Goal: Task Accomplishment & Management: Complete application form

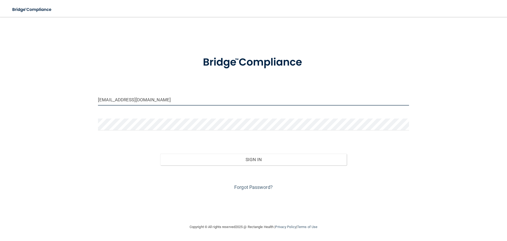
click at [156, 102] on input "[EMAIL_ADDRESS][DOMAIN_NAME]" at bounding box center [253, 99] width 311 height 12
drag, startPoint x: 142, startPoint y: 101, endPoint x: 96, endPoint y: 96, distance: 46.3
click at [96, 96] on div "[EMAIL_ADDRESS][DOMAIN_NAME]" at bounding box center [253, 101] width 319 height 16
type input "[EMAIL_ADDRESS][DOMAIN_NAME]"
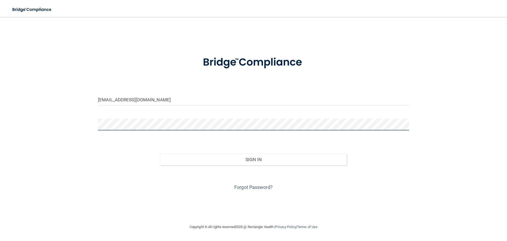
click at [55, 111] on div "[EMAIL_ADDRESS][DOMAIN_NAME] Invalid email/password. You don't have permission …" at bounding box center [254, 120] width 486 height 196
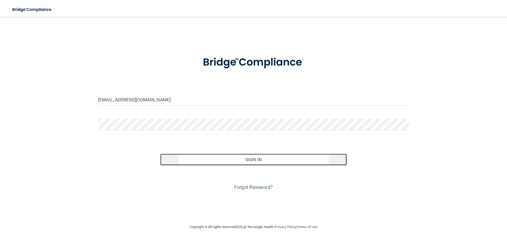
click at [229, 162] on button "Sign In" at bounding box center [253, 159] width 187 height 12
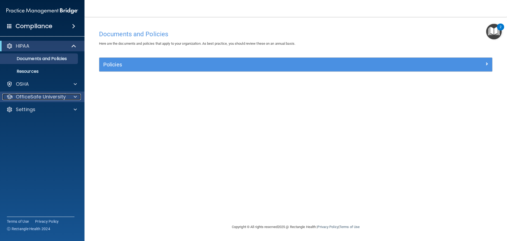
click at [75, 98] on span at bounding box center [75, 96] width 3 height 6
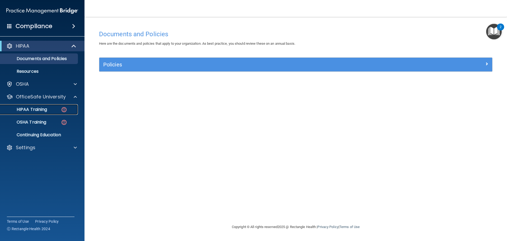
click at [47, 108] on p "HIPAA Training" at bounding box center [25, 109] width 44 height 5
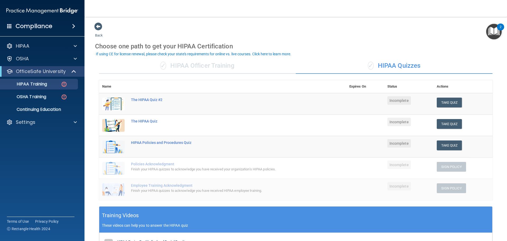
click at [214, 65] on div "✓ HIPAA Officer Training" at bounding box center [197, 66] width 197 height 16
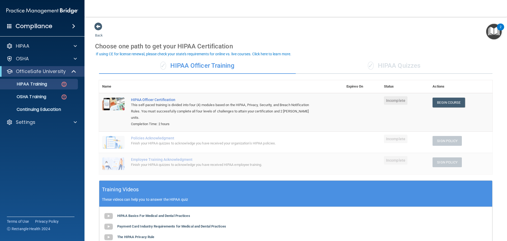
click at [402, 65] on div "✓ HIPAA Quizzes" at bounding box center [394, 66] width 197 height 16
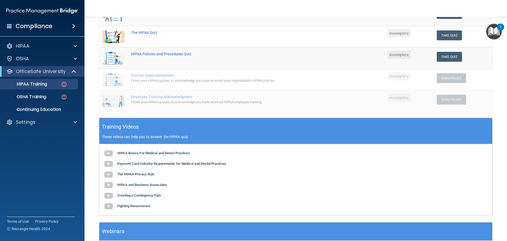
scroll to position [77, 0]
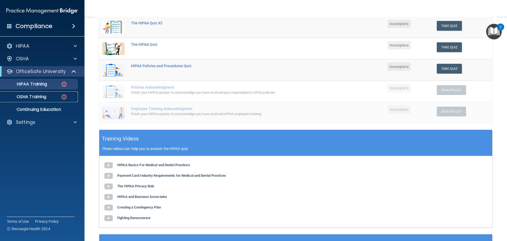
click at [58, 92] on link "OSHA Training" at bounding box center [36, 96] width 83 height 11
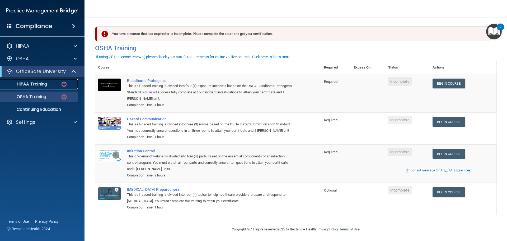
click at [50, 84] on div "HIPAA Training" at bounding box center [39, 83] width 72 height 5
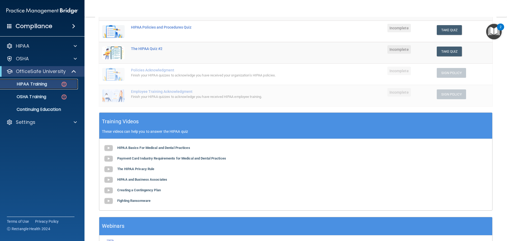
scroll to position [106, 0]
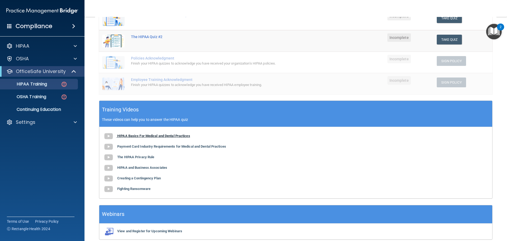
click at [111, 135] on img at bounding box center [108, 136] width 11 height 11
click at [158, 147] on b "Payment Card Industry Requirements for Medical and Dental Practices" at bounding box center [171, 146] width 109 height 4
click at [150, 156] on b "The HIPAA Privacy Rule" at bounding box center [135, 157] width 37 height 4
click at [143, 167] on b "HIPAA and Business Associates" at bounding box center [142, 167] width 50 height 4
click at [142, 177] on b "Creating a Contingency Plan" at bounding box center [139, 178] width 44 height 4
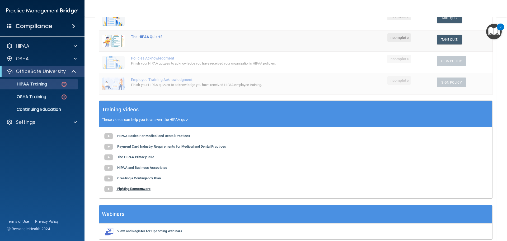
click at [128, 189] on b "Fighting Ransomware" at bounding box center [133, 188] width 33 height 4
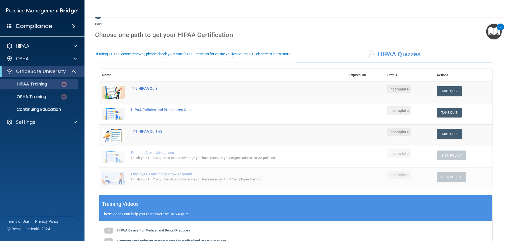
scroll to position [0, 0]
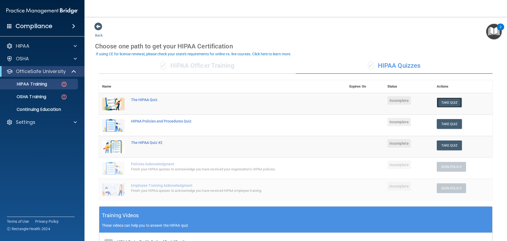
click at [438, 102] on button "Take Quiz" at bounding box center [449, 102] width 25 height 10
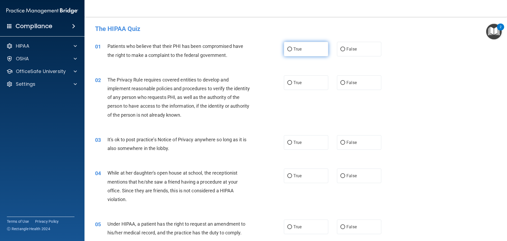
click at [303, 51] on label "True" at bounding box center [306, 49] width 44 height 15
click at [292, 51] on input "True" at bounding box center [289, 49] width 5 height 4
radio input "true"
click at [300, 79] on label "True" at bounding box center [306, 82] width 44 height 15
click at [292, 81] on input "True" at bounding box center [289, 83] width 5 height 4
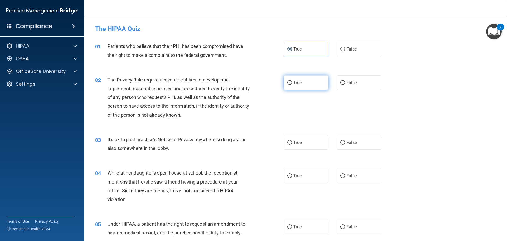
radio input "true"
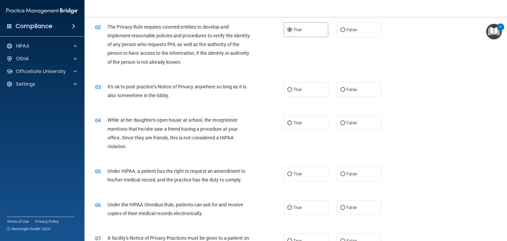
scroll to position [79, 0]
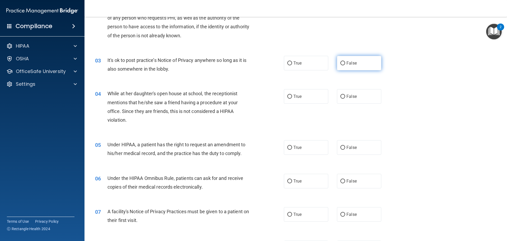
click at [346, 65] on label "False" at bounding box center [359, 63] width 44 height 15
click at [345, 65] on input "False" at bounding box center [342, 63] width 5 height 4
radio input "true"
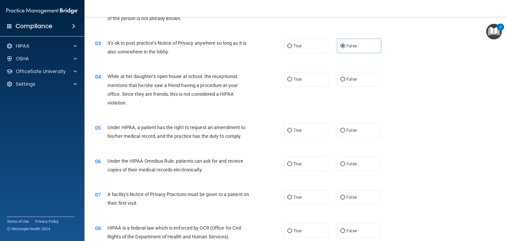
scroll to position [106, 0]
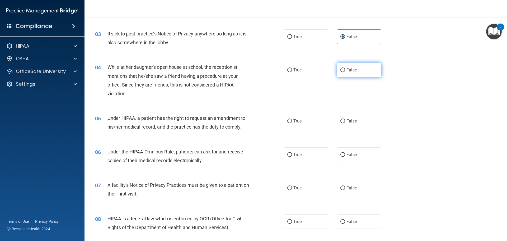
click at [346, 70] on span "False" at bounding box center [351, 69] width 10 height 5
click at [344, 70] on input "False" at bounding box center [342, 70] width 5 height 4
radio input "true"
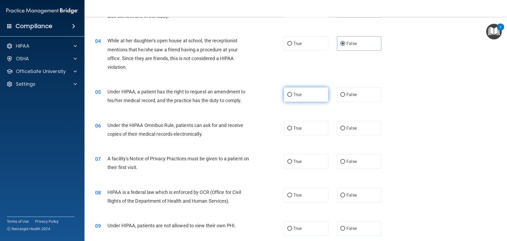
click at [295, 96] on span "True" at bounding box center [297, 94] width 8 height 5
click at [292, 96] on input "True" at bounding box center [289, 95] width 5 height 4
radio input "true"
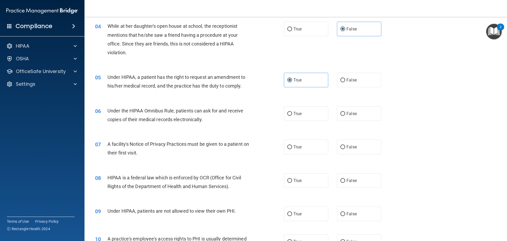
scroll to position [158, 0]
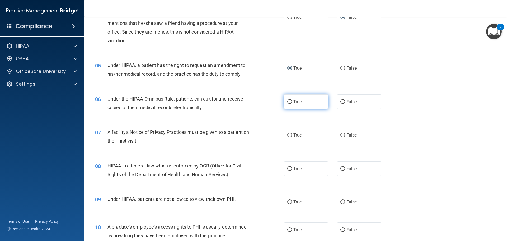
click at [301, 102] on label "True" at bounding box center [306, 101] width 44 height 15
click at [292, 102] on input "True" at bounding box center [289, 102] width 5 height 4
radio input "true"
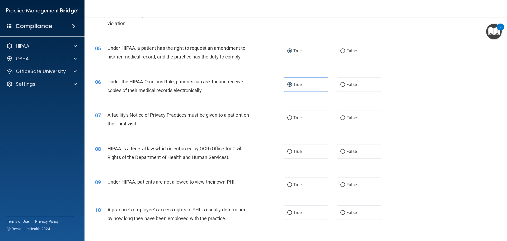
scroll to position [185, 0]
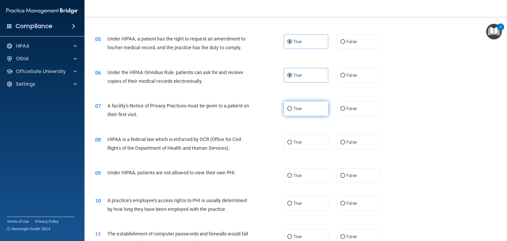
click at [288, 111] on input "True" at bounding box center [289, 109] width 5 height 4
radio input "true"
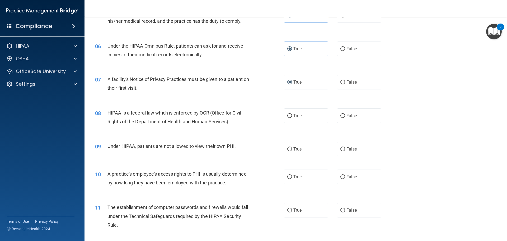
scroll to position [238, 0]
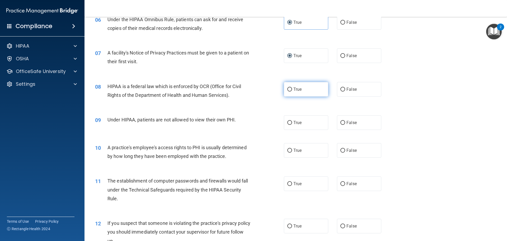
click at [308, 91] on label "True" at bounding box center [306, 89] width 44 height 15
click at [292, 91] on input "True" at bounding box center [289, 89] width 5 height 4
radio input "true"
click at [342, 121] on input "False" at bounding box center [342, 123] width 5 height 4
radio input "true"
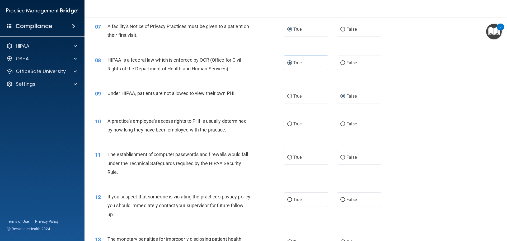
scroll to position [290, 0]
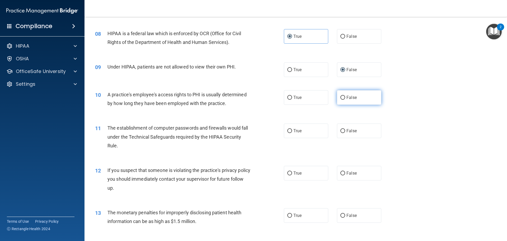
click at [341, 100] on label "False" at bounding box center [359, 97] width 44 height 15
click at [341, 100] on input "False" at bounding box center [342, 98] width 5 height 4
radio input "true"
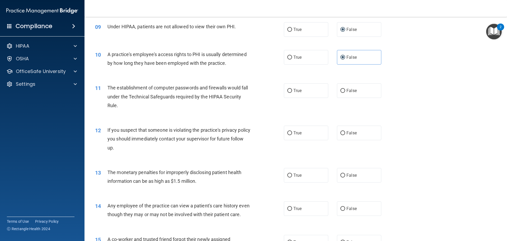
scroll to position [343, 0]
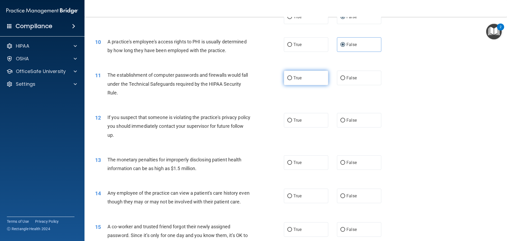
click at [284, 81] on label "True" at bounding box center [306, 77] width 44 height 15
click at [287, 80] on input "True" at bounding box center [289, 78] width 5 height 4
radio input "true"
click at [301, 124] on label "True" at bounding box center [306, 120] width 44 height 15
click at [292, 122] on input "True" at bounding box center [289, 120] width 5 height 4
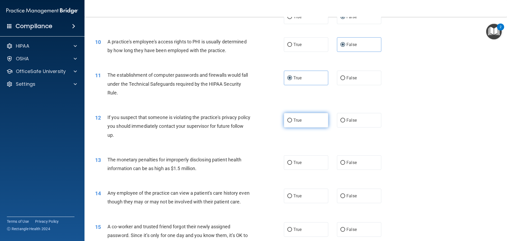
radio input "true"
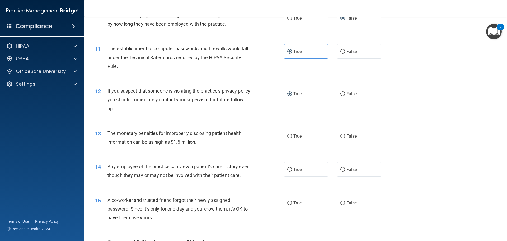
scroll to position [396, 0]
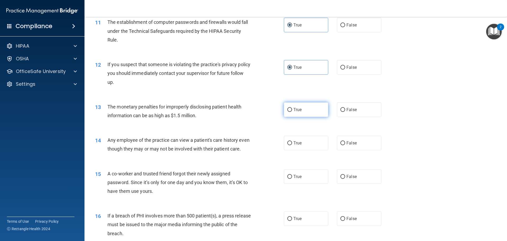
click at [293, 109] on span "True" at bounding box center [297, 109] width 8 height 5
click at [292, 109] on input "True" at bounding box center [289, 110] width 5 height 4
radio input "true"
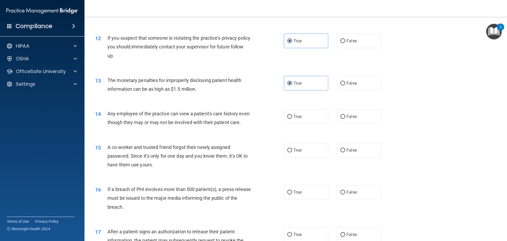
scroll to position [449, 0]
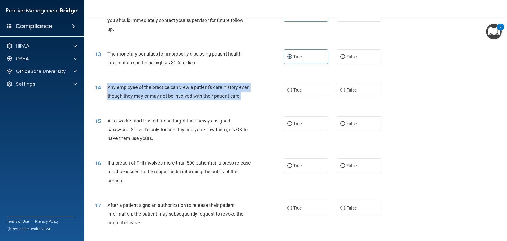
drag, startPoint x: 108, startPoint y: 85, endPoint x: 119, endPoint y: 102, distance: 20.6
click at [119, 100] on div "Any employee of the practice can view a patient's care history even though they…" at bounding box center [181, 91] width 148 height 17
copy span "Any employee of the practice can view a patient's care history even though they…"
click at [208, 100] on div "Any employee of the practice can view a patient's care history even though they…" at bounding box center [181, 91] width 148 height 17
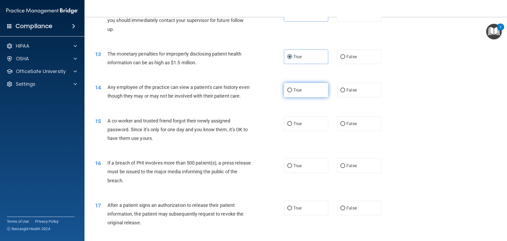
click at [292, 85] on label "True" at bounding box center [306, 90] width 44 height 15
click at [292, 88] on input "True" at bounding box center [289, 90] width 5 height 4
radio input "true"
click at [344, 131] on label "False" at bounding box center [359, 123] width 44 height 15
click at [344, 126] on input "False" at bounding box center [342, 124] width 5 height 4
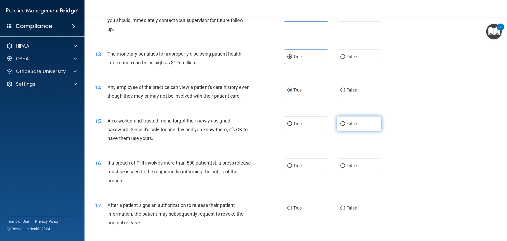
radio input "true"
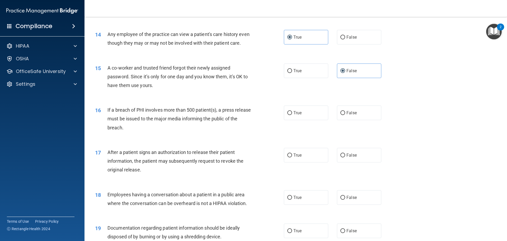
scroll to position [528, 0]
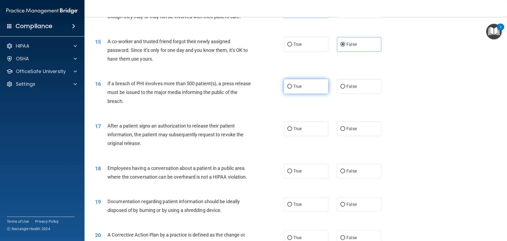
click at [288, 88] on input "True" at bounding box center [289, 86] width 5 height 4
radio input "true"
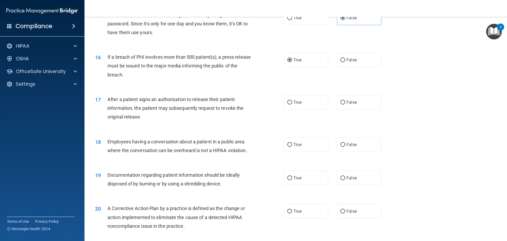
scroll to position [581, 0]
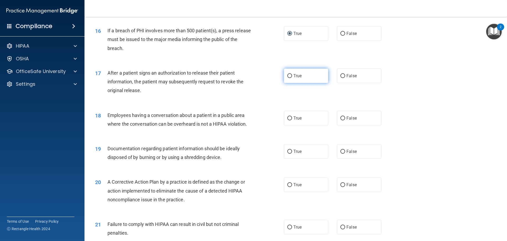
click at [287, 78] on input "True" at bounding box center [289, 76] width 5 height 4
radio input "true"
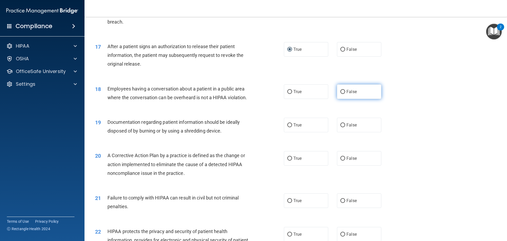
click at [340, 99] on label "False" at bounding box center [359, 91] width 44 height 15
click at [340, 94] on input "False" at bounding box center [342, 92] width 5 height 4
radio input "true"
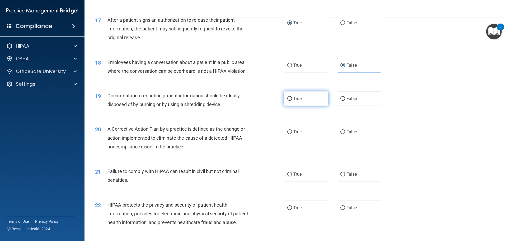
click at [288, 104] on label "True" at bounding box center [306, 98] width 44 height 15
click at [288, 101] on input "True" at bounding box center [289, 99] width 5 height 4
radio input "true"
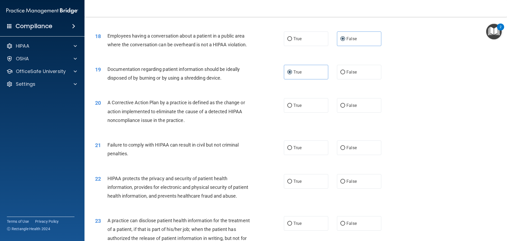
scroll to position [686, 0]
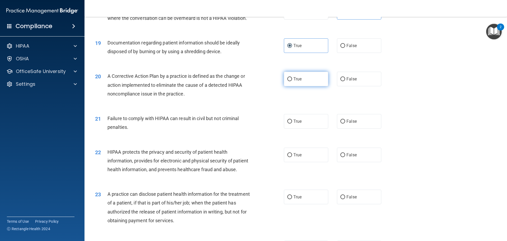
click at [305, 86] on label "True" at bounding box center [306, 79] width 44 height 15
click at [292, 81] on input "True" at bounding box center [289, 79] width 5 height 4
radio input "true"
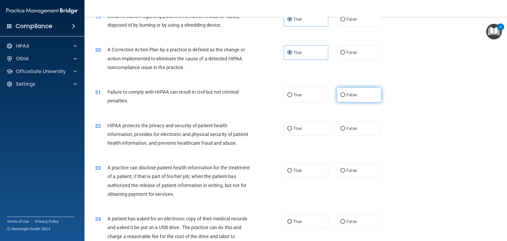
click at [359, 102] on label "False" at bounding box center [359, 94] width 44 height 15
click at [345, 97] on input "False" at bounding box center [342, 95] width 5 height 4
radio input "true"
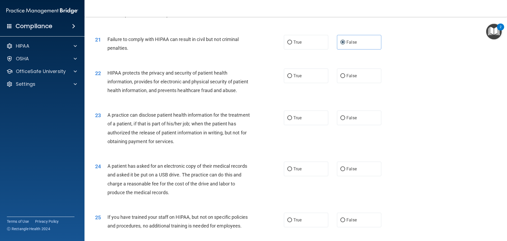
scroll to position [766, 0]
click at [291, 83] on label "True" at bounding box center [306, 75] width 44 height 15
click at [291, 78] on input "True" at bounding box center [289, 76] width 5 height 4
radio input "true"
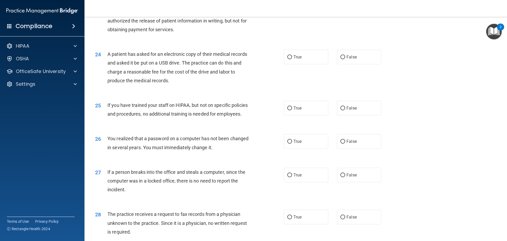
scroll to position [851, 0]
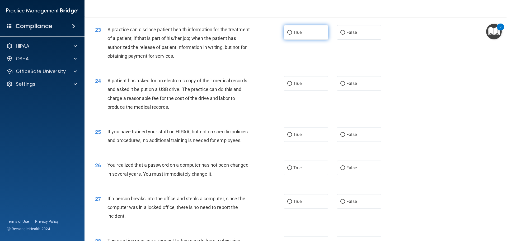
click at [297, 40] on label "True" at bounding box center [306, 32] width 44 height 15
click at [292, 35] on input "True" at bounding box center [289, 33] width 5 height 4
radio input "true"
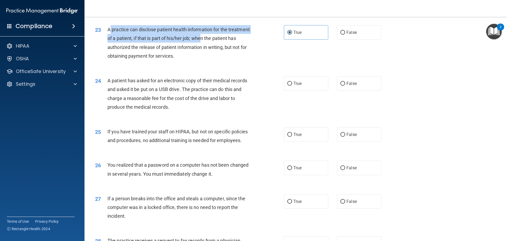
drag, startPoint x: 111, startPoint y: 47, endPoint x: 223, endPoint y: 56, distance: 112.3
click at [223, 56] on span "A practice can disclose patient health information for the treatment of a patie…" at bounding box center [178, 43] width 142 height 32
click at [187, 54] on span "A practice can disclose patient health information for the treatment of a patie…" at bounding box center [178, 43] width 142 height 32
click at [140, 54] on span "A practice can disclose patient health information for the treatment of a patie…" at bounding box center [178, 43] width 142 height 32
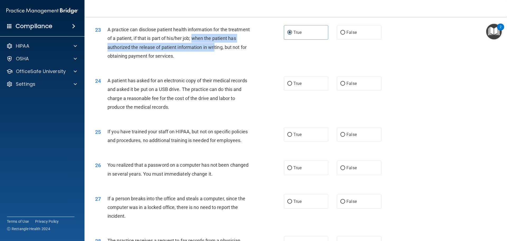
drag, startPoint x: 217, startPoint y: 55, endPoint x: 240, endPoint y: 62, distance: 24.4
click at [240, 59] on span "A practice can disclose patient health information for the treatment of a patie…" at bounding box center [178, 43] width 142 height 32
click at [236, 60] on div "A practice can disclose patient health information for the treatment of a patie…" at bounding box center [181, 42] width 148 height 35
click at [244, 59] on span "A practice can disclose patient health information for the treatment of a patie…" at bounding box center [178, 43] width 142 height 32
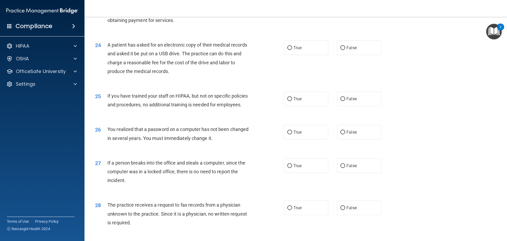
scroll to position [877, 0]
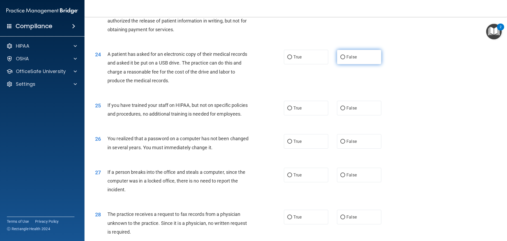
click at [353, 64] on label "False" at bounding box center [359, 57] width 44 height 15
click at [345, 59] on input "False" at bounding box center [342, 57] width 5 height 4
radio input "true"
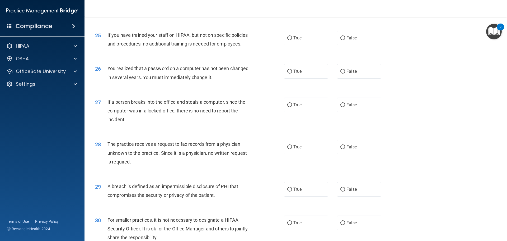
scroll to position [956, 0]
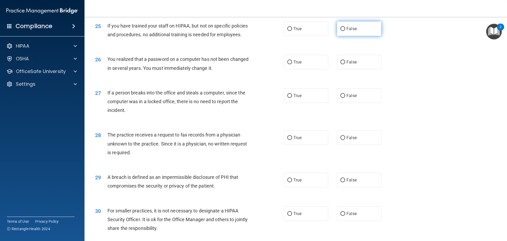
click at [347, 31] on span "False" at bounding box center [351, 28] width 10 height 5
click at [345, 31] on input "False" at bounding box center [342, 29] width 5 height 4
radio input "true"
click at [289, 69] on label "True" at bounding box center [306, 62] width 44 height 15
click at [289, 64] on input "True" at bounding box center [289, 62] width 5 height 4
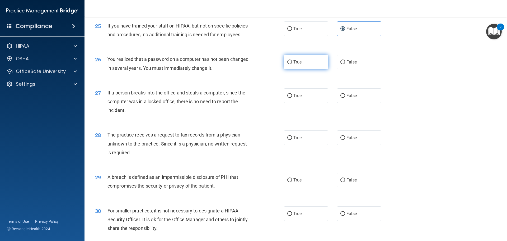
radio input "true"
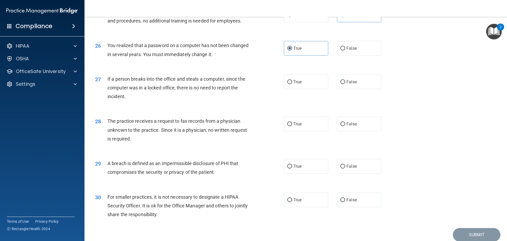
scroll to position [983, 0]
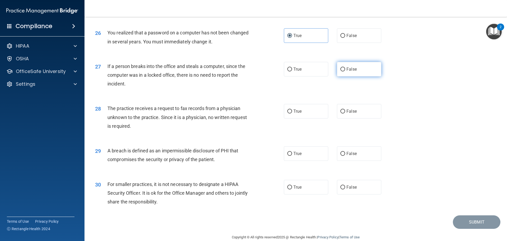
click at [354, 76] on label "False" at bounding box center [359, 69] width 44 height 15
click at [345, 71] on input "False" at bounding box center [342, 69] width 5 height 4
radio input "true"
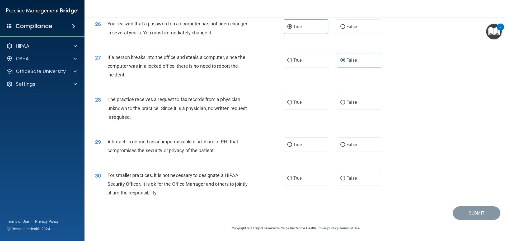
scroll to position [1009, 0]
click at [288, 104] on input "True" at bounding box center [289, 102] width 5 height 4
radio input "true"
click at [317, 147] on label "True" at bounding box center [306, 144] width 44 height 15
click at [292, 147] on input "True" at bounding box center [289, 145] width 5 height 4
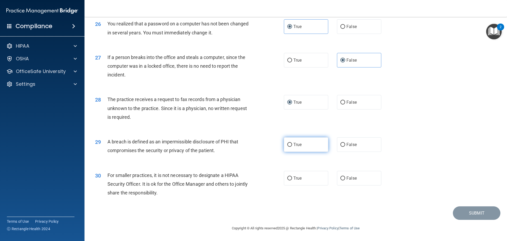
radio input "true"
click at [308, 182] on label "True" at bounding box center [306, 178] width 44 height 15
click at [292, 180] on input "True" at bounding box center [289, 178] width 5 height 4
radio input "true"
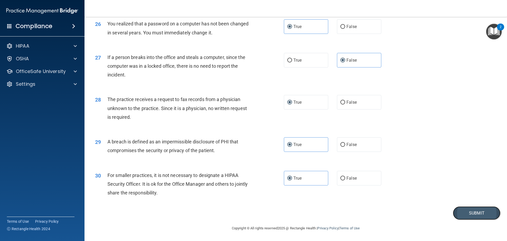
click at [461, 211] on button "Submit" at bounding box center [477, 212] width 48 height 13
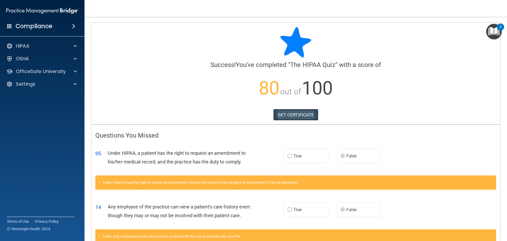
click at [298, 109] on link "GET CERTIFICATE" at bounding box center [295, 115] width 45 height 12
click at [78, 49] on div at bounding box center [74, 46] width 13 height 6
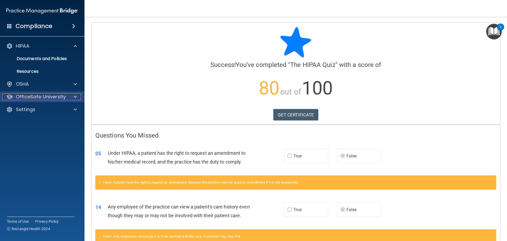
click at [80, 97] on div at bounding box center [74, 96] width 13 height 6
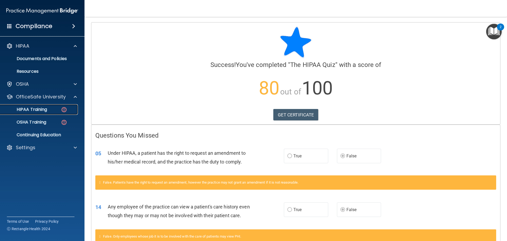
click at [59, 111] on div "HIPAA Training" at bounding box center [39, 109] width 72 height 5
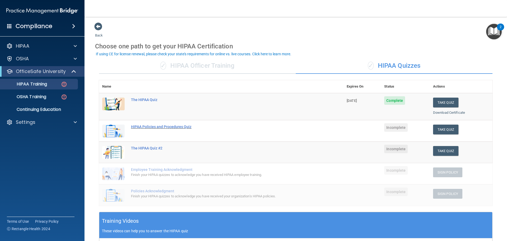
click at [166, 125] on div "HIPAA Policies and Procedures Quiz" at bounding box center [224, 126] width 186 height 4
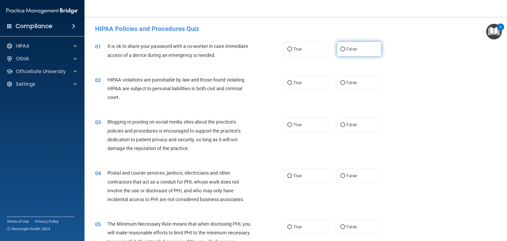
click at [348, 49] on span "False" at bounding box center [351, 48] width 10 height 5
click at [345, 49] on input "False" at bounding box center [342, 49] width 5 height 4
radio input "true"
click at [290, 84] on label "True" at bounding box center [306, 82] width 44 height 15
click at [290, 84] on input "True" at bounding box center [289, 83] width 5 height 4
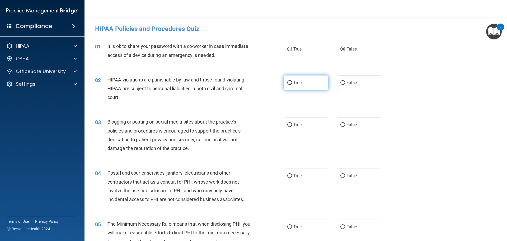
radio input "true"
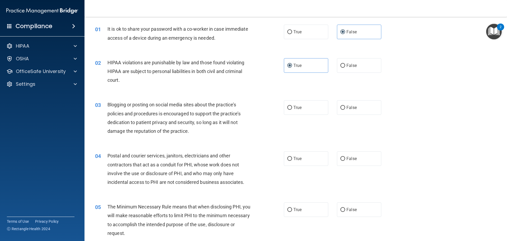
scroll to position [26, 0]
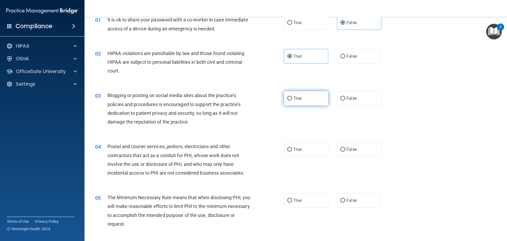
click at [298, 101] on label "True" at bounding box center [306, 98] width 44 height 15
click at [292, 100] on input "True" at bounding box center [289, 98] width 5 height 4
radio input "true"
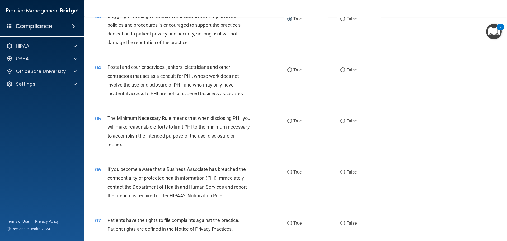
scroll to position [132, 0]
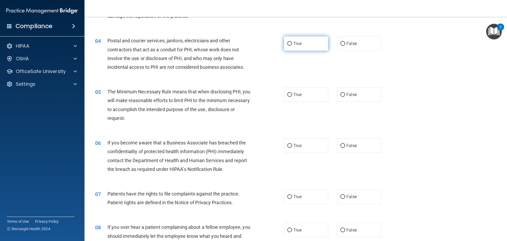
click at [313, 49] on label "True" at bounding box center [306, 43] width 44 height 15
click at [292, 46] on input "True" at bounding box center [289, 44] width 5 height 4
radio input "true"
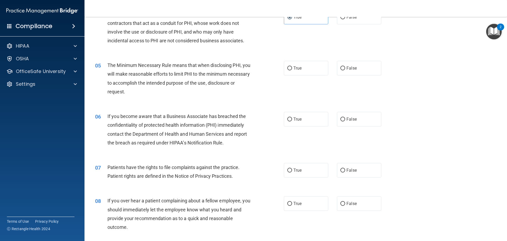
scroll to position [185, 0]
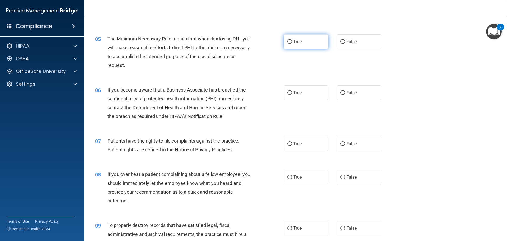
click at [300, 42] on label "True" at bounding box center [306, 41] width 44 height 15
click at [292, 42] on input "True" at bounding box center [289, 42] width 5 height 4
radio input "true"
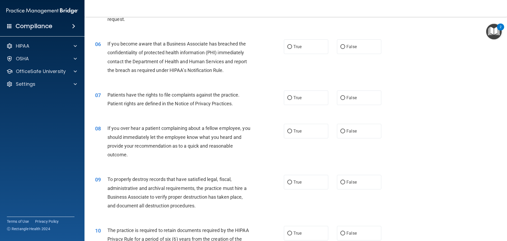
scroll to position [238, 0]
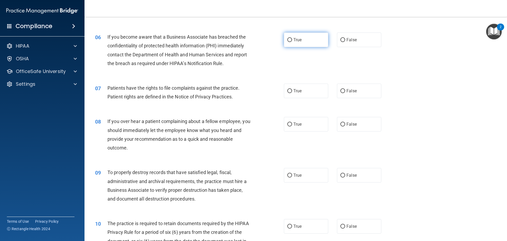
click at [295, 41] on span "True" at bounding box center [297, 39] width 8 height 5
click at [292, 41] on input "True" at bounding box center [289, 40] width 5 height 4
radio input "true"
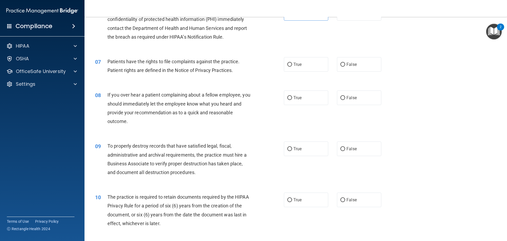
scroll to position [290, 0]
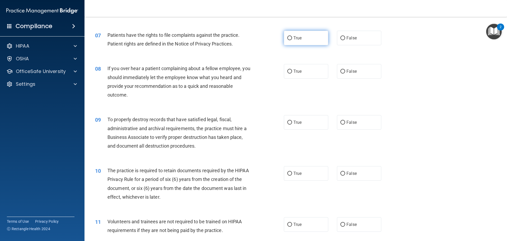
click at [301, 37] on label "True" at bounding box center [306, 38] width 44 height 15
click at [292, 37] on input "True" at bounding box center [289, 38] width 5 height 4
radio input "true"
click at [340, 73] on input "False" at bounding box center [342, 71] width 5 height 4
radio input "true"
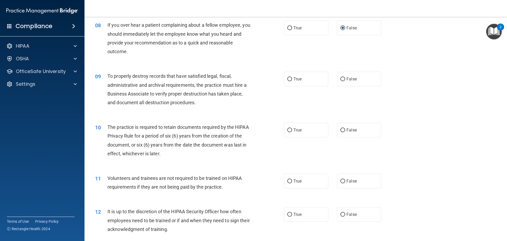
scroll to position [343, 0]
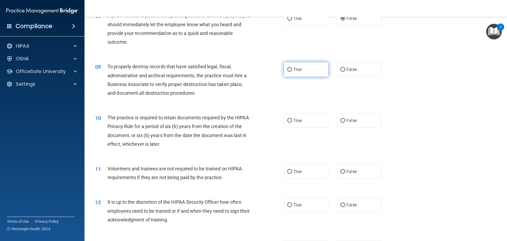
click at [284, 71] on label "True" at bounding box center [306, 69] width 44 height 15
click at [287, 71] on input "True" at bounding box center [289, 70] width 5 height 4
radio input "true"
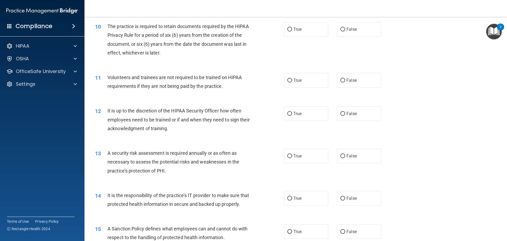
scroll to position [422, 0]
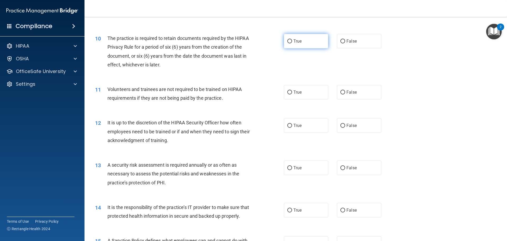
click at [292, 44] on label "True" at bounding box center [306, 41] width 44 height 15
click at [292, 43] on input "True" at bounding box center [289, 41] width 5 height 4
radio input "true"
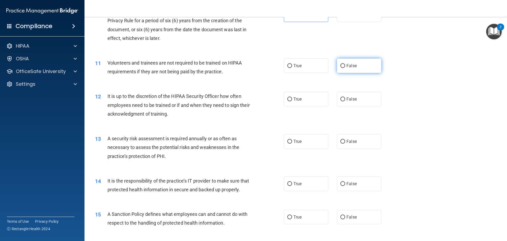
click at [339, 71] on label "False" at bounding box center [359, 65] width 44 height 15
click at [340, 68] on input "False" at bounding box center [342, 66] width 5 height 4
radio input "true"
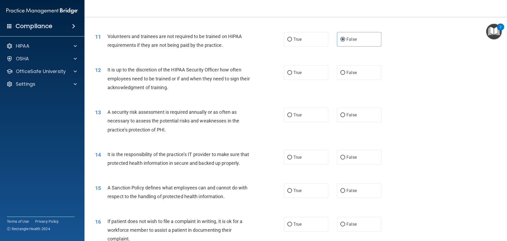
scroll to position [502, 0]
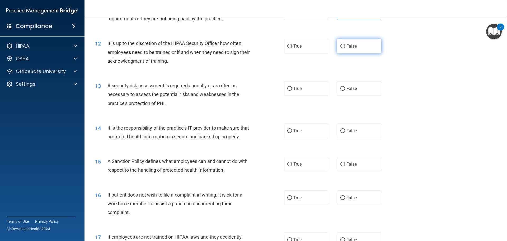
click at [365, 47] on label "False" at bounding box center [359, 46] width 44 height 15
click at [345, 47] on input "False" at bounding box center [342, 46] width 5 height 4
radio input "true"
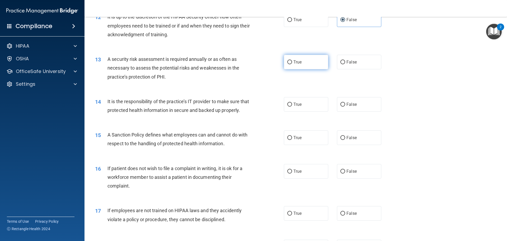
click at [288, 65] on label "True" at bounding box center [306, 62] width 44 height 15
click at [288, 64] on input "True" at bounding box center [289, 62] width 5 height 4
radio input "true"
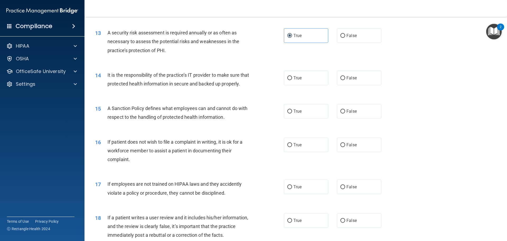
scroll to position [581, 0]
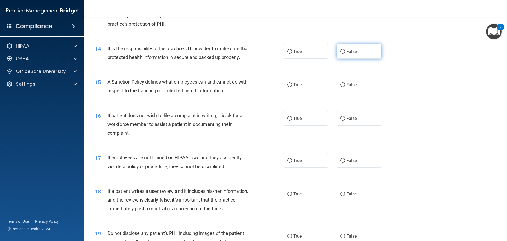
click at [345, 55] on label "False" at bounding box center [359, 51] width 44 height 15
click at [345, 54] on input "False" at bounding box center [342, 52] width 5 height 4
radio input "true"
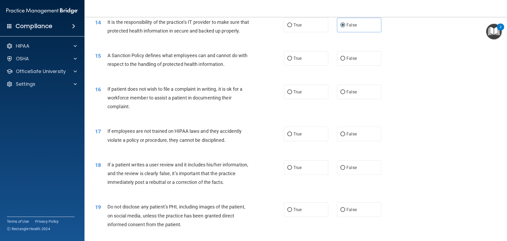
scroll to position [634, 0]
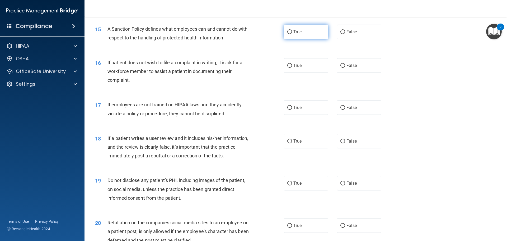
click at [294, 39] on label "True" at bounding box center [306, 32] width 44 height 15
click at [292, 34] on input "True" at bounding box center [289, 32] width 5 height 4
radio input "true"
click at [352, 73] on label "False" at bounding box center [359, 65] width 44 height 15
click at [345, 68] on input "False" at bounding box center [342, 66] width 5 height 4
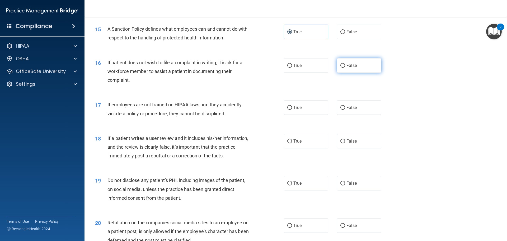
radio input "true"
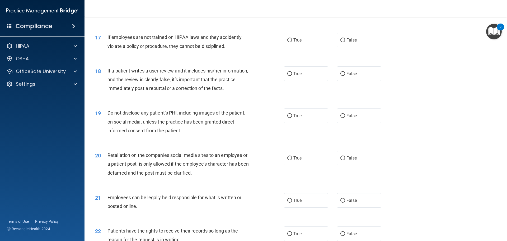
scroll to position [713, 0]
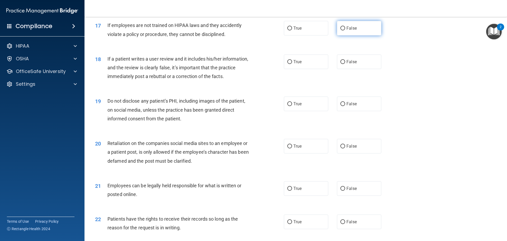
click at [340, 30] on input "False" at bounding box center [342, 28] width 5 height 4
radio input "true"
click at [347, 64] on span "False" at bounding box center [351, 61] width 10 height 5
click at [345, 64] on input "False" at bounding box center [342, 62] width 5 height 4
radio input "true"
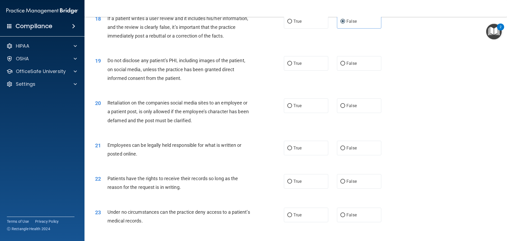
scroll to position [766, 0]
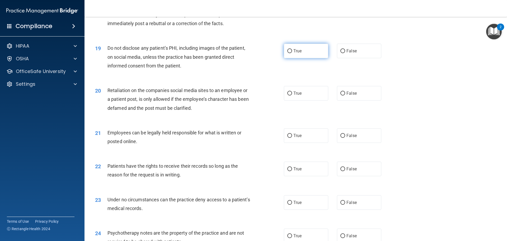
click at [293, 53] on span "True" at bounding box center [297, 50] width 8 height 5
click at [292, 53] on input "True" at bounding box center [289, 51] width 5 height 4
radio input "true"
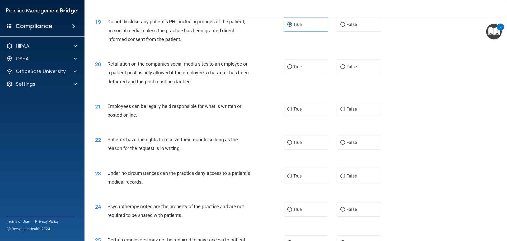
scroll to position [818, 0]
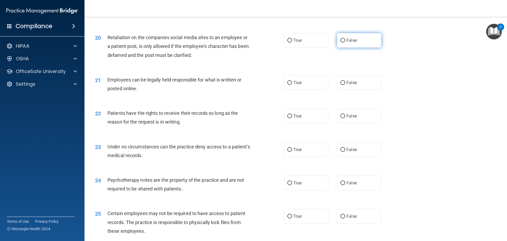
click at [349, 48] on label "False" at bounding box center [359, 40] width 44 height 15
click at [345, 43] on input "False" at bounding box center [342, 41] width 5 height 4
radio input "true"
click at [295, 90] on label "True" at bounding box center [306, 82] width 44 height 15
click at [292, 85] on input "True" at bounding box center [289, 83] width 5 height 4
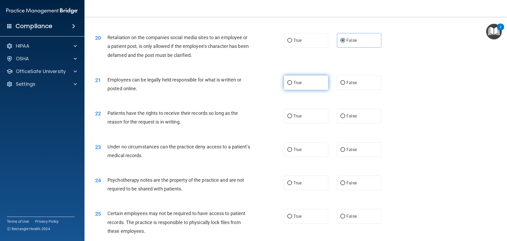
radio input "true"
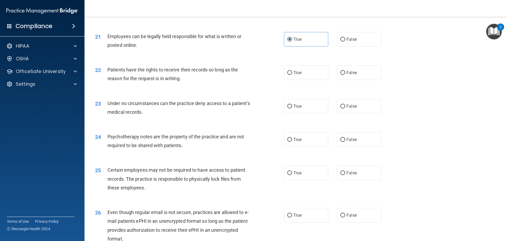
scroll to position [871, 0]
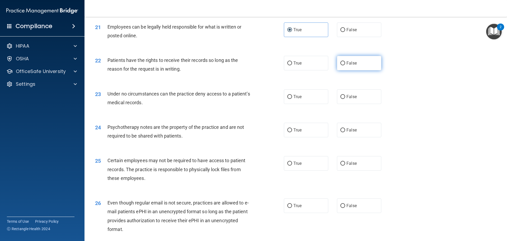
click at [340, 65] on input "False" at bounding box center [342, 63] width 5 height 4
radio input "true"
click at [287, 99] on input "True" at bounding box center [289, 97] width 5 height 4
radio input "true"
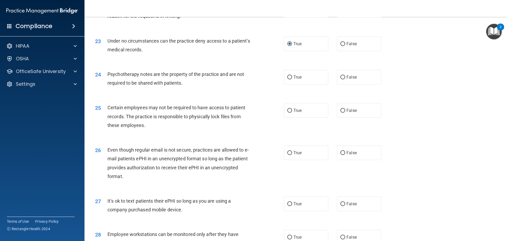
scroll to position [950, 0]
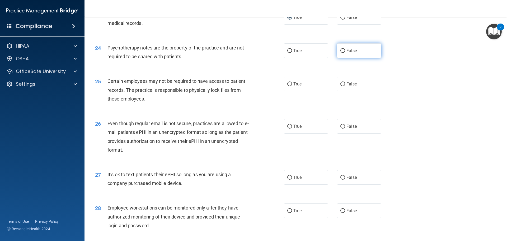
click at [355, 55] on label "False" at bounding box center [359, 50] width 44 height 15
click at [345, 53] on input "False" at bounding box center [342, 51] width 5 height 4
radio input "true"
click at [309, 91] on label "True" at bounding box center [306, 84] width 44 height 15
click at [292, 86] on input "True" at bounding box center [289, 84] width 5 height 4
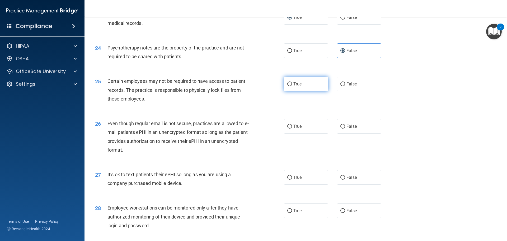
radio input "true"
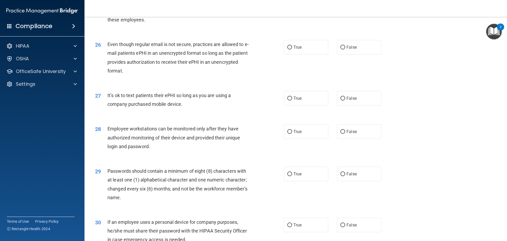
scroll to position [1030, 0]
click at [350, 49] on span "False" at bounding box center [351, 46] width 10 height 5
click at [345, 49] on input "False" at bounding box center [342, 47] width 5 height 4
radio input "true"
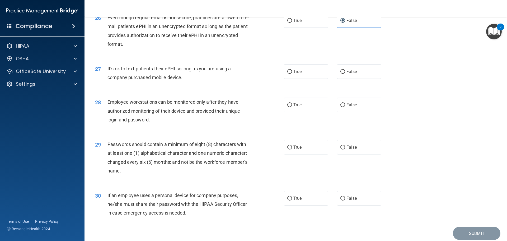
scroll to position [1082, 0]
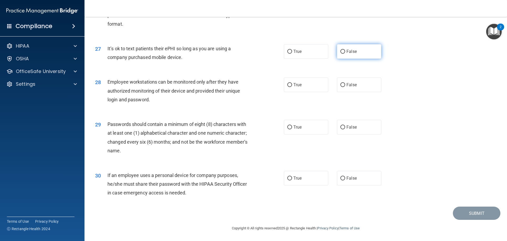
click at [361, 59] on label "False" at bounding box center [359, 51] width 44 height 15
click at [345, 54] on input "False" at bounding box center [342, 52] width 5 height 4
radio input "true"
click at [293, 92] on label "True" at bounding box center [306, 84] width 44 height 15
click at [292, 87] on input "True" at bounding box center [289, 85] width 5 height 4
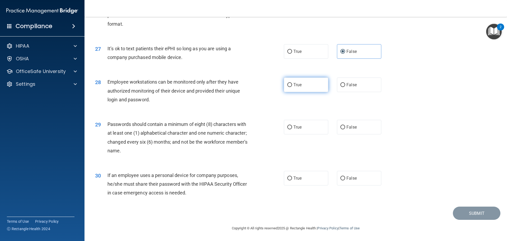
radio input "true"
click at [287, 129] on input "True" at bounding box center [289, 127] width 5 height 4
radio input "true"
click at [309, 185] on label "True" at bounding box center [306, 178] width 44 height 15
click at [292, 180] on input "True" at bounding box center [289, 178] width 5 height 4
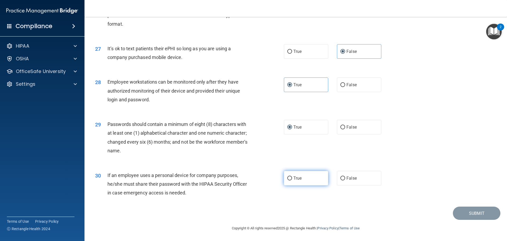
radio input "true"
click at [467, 217] on button "Submit" at bounding box center [477, 212] width 48 height 13
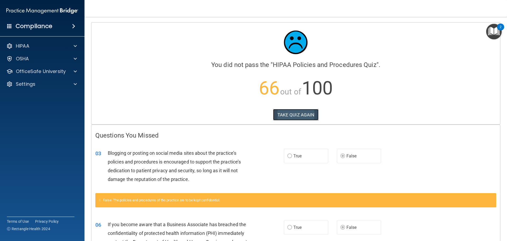
click at [297, 109] on button "TAKE QUIZ AGAIN" at bounding box center [296, 115] width 46 height 12
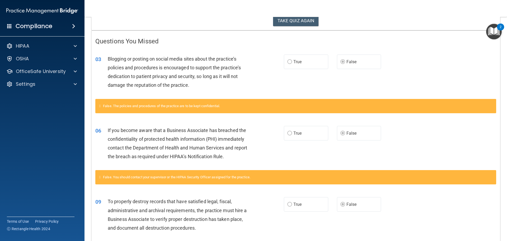
scroll to position [85, 0]
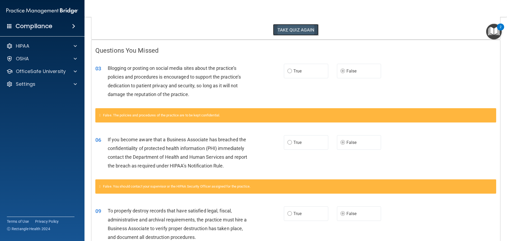
click at [307, 32] on button "TAKE QUIZ AGAIN" at bounding box center [296, 30] width 46 height 12
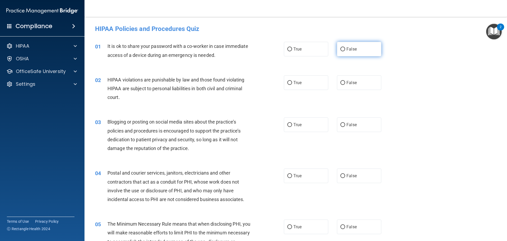
click at [349, 53] on label "False" at bounding box center [359, 49] width 44 height 15
click at [345, 51] on input "False" at bounding box center [342, 49] width 5 height 4
radio input "true"
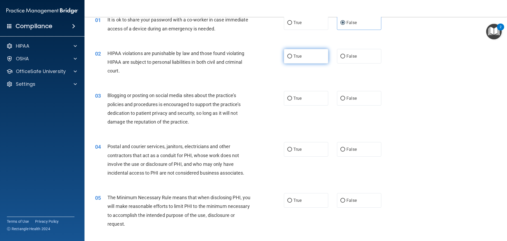
click at [294, 56] on span "True" at bounding box center [297, 56] width 8 height 5
click at [292, 56] on input "True" at bounding box center [289, 56] width 5 height 4
radio input "true"
click at [340, 105] on label "False" at bounding box center [359, 98] width 44 height 15
click at [340, 100] on input "False" at bounding box center [342, 98] width 5 height 4
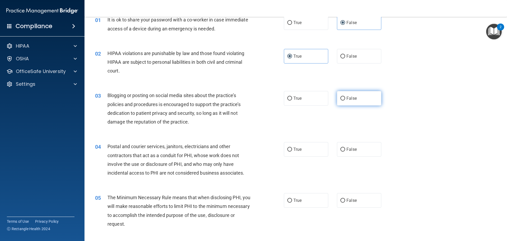
radio input "true"
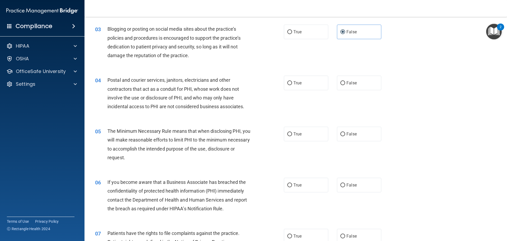
scroll to position [106, 0]
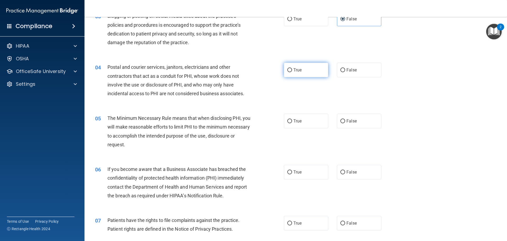
drag, startPoint x: 299, startPoint y: 65, endPoint x: 299, endPoint y: 68, distance: 3.4
click at [299, 68] on label "True" at bounding box center [306, 70] width 44 height 15
click at [292, 68] on input "True" at bounding box center [289, 70] width 5 height 4
radio input "true"
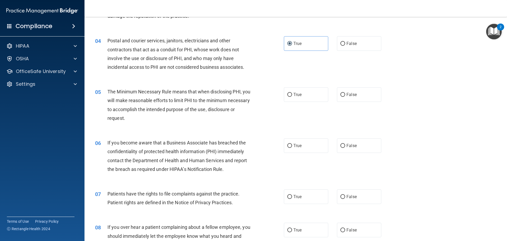
scroll to position [158, 0]
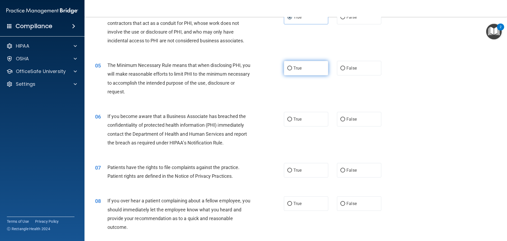
click at [292, 72] on label "True" at bounding box center [306, 68] width 44 height 15
click at [292, 70] on input "True" at bounding box center [289, 68] width 5 height 4
radio input "true"
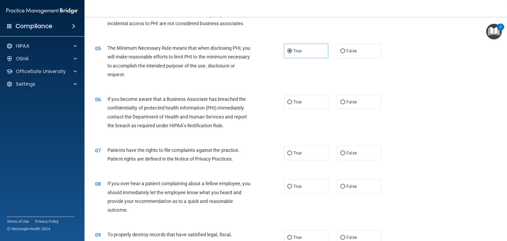
scroll to position [185, 0]
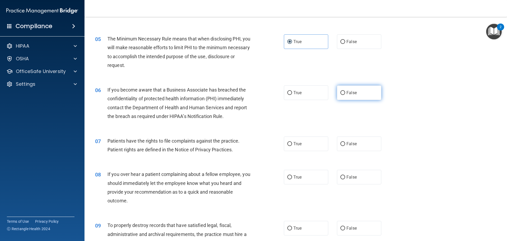
click at [345, 98] on label "False" at bounding box center [359, 92] width 44 height 15
click at [345, 95] on input "False" at bounding box center [342, 93] width 5 height 4
radio input "true"
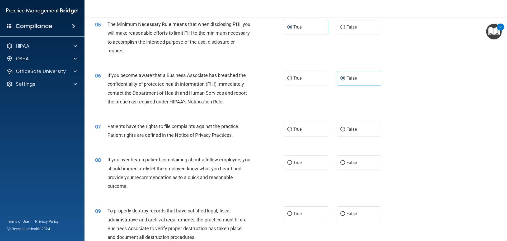
scroll to position [211, 0]
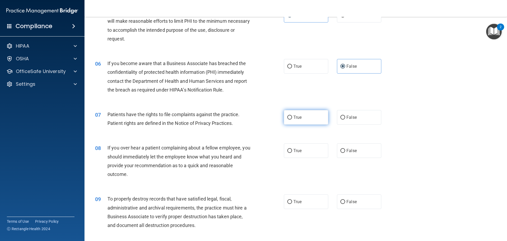
click at [284, 116] on label "True" at bounding box center [306, 117] width 44 height 15
click at [287, 116] on input "True" at bounding box center [289, 117] width 5 height 4
radio input "true"
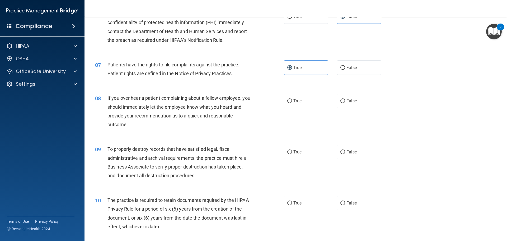
scroll to position [264, 0]
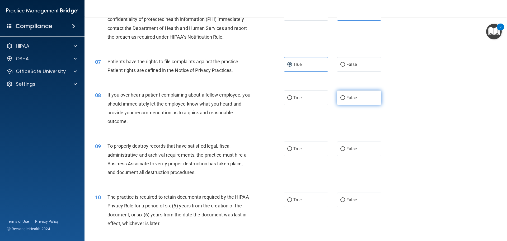
click at [345, 102] on label "False" at bounding box center [359, 97] width 44 height 15
click at [345, 100] on input "False" at bounding box center [342, 98] width 5 height 4
radio input "true"
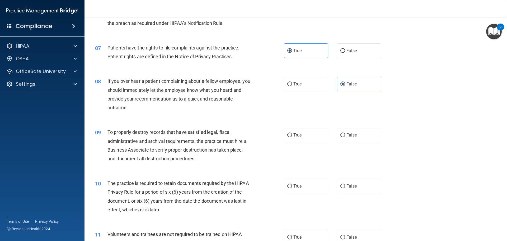
scroll to position [290, 0]
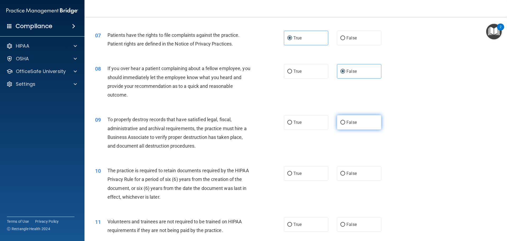
click at [356, 124] on label "False" at bounding box center [359, 122] width 44 height 15
click at [345, 124] on input "False" at bounding box center [342, 122] width 5 height 4
radio input "true"
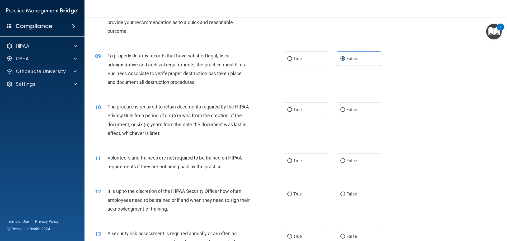
scroll to position [370, 0]
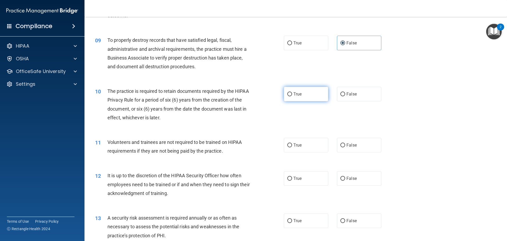
click at [291, 95] on label "True" at bounding box center [306, 94] width 44 height 15
click at [291, 95] on input "True" at bounding box center [289, 94] width 5 height 4
radio input "true"
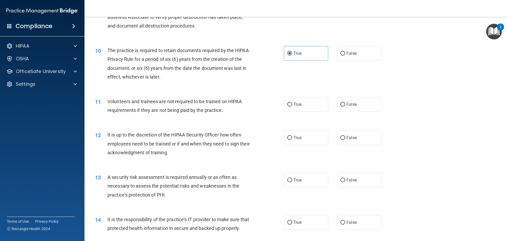
scroll to position [422, 0]
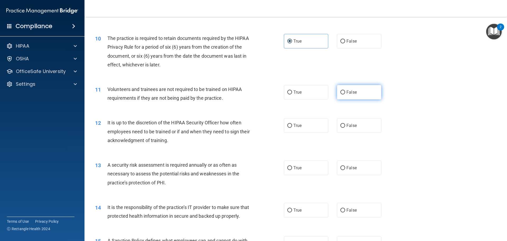
click at [343, 95] on label "False" at bounding box center [359, 92] width 44 height 15
click at [343, 94] on input "False" at bounding box center [342, 92] width 5 height 4
radio input "true"
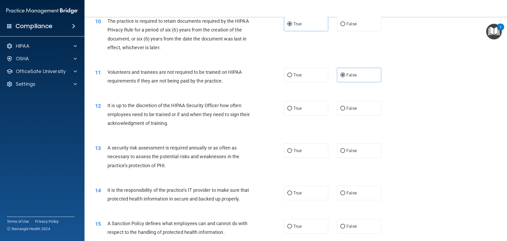
scroll to position [449, 0]
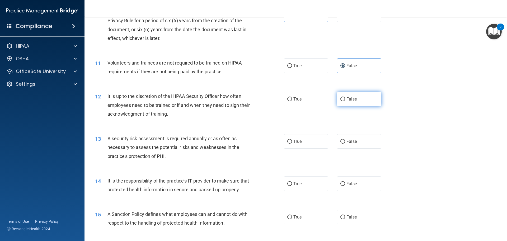
click at [337, 100] on label "False" at bounding box center [359, 99] width 44 height 15
click at [340, 100] on input "False" at bounding box center [342, 99] width 5 height 4
radio input "true"
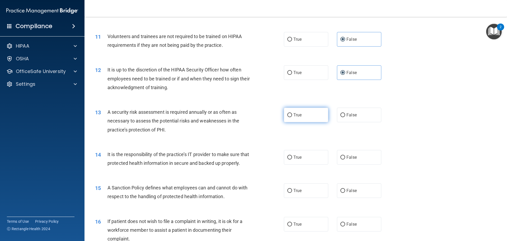
click at [302, 117] on label "True" at bounding box center [306, 114] width 44 height 15
click at [292, 117] on input "True" at bounding box center [289, 115] width 5 height 4
radio input "true"
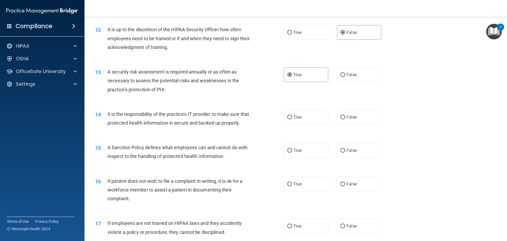
scroll to position [528, 0]
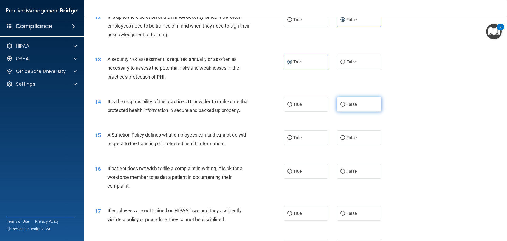
click at [341, 100] on label "False" at bounding box center [359, 104] width 44 height 15
click at [341, 102] on input "False" at bounding box center [342, 104] width 5 height 4
radio input "true"
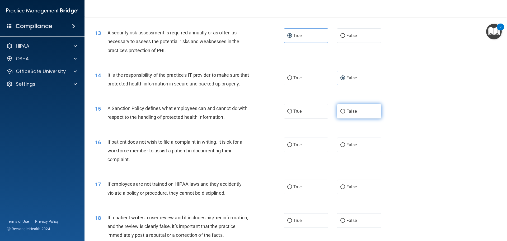
click at [344, 118] on label "False" at bounding box center [359, 111] width 44 height 15
click at [344, 113] on input "False" at bounding box center [342, 111] width 5 height 4
radio input "true"
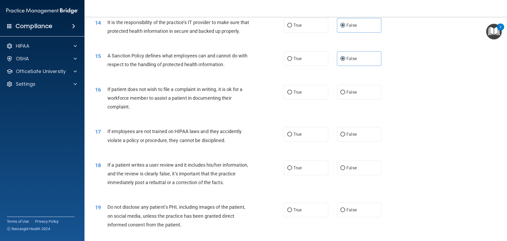
scroll to position [607, 0]
click at [307, 99] on label "True" at bounding box center [306, 91] width 44 height 15
click at [292, 94] on input "True" at bounding box center [289, 92] width 5 height 4
radio input "true"
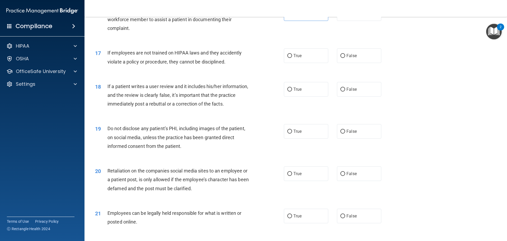
scroll to position [686, 0]
click at [348, 62] on label "False" at bounding box center [359, 54] width 44 height 15
click at [345, 57] on input "False" at bounding box center [342, 55] width 5 height 4
radio input "true"
click at [369, 95] on label "False" at bounding box center [359, 88] width 44 height 15
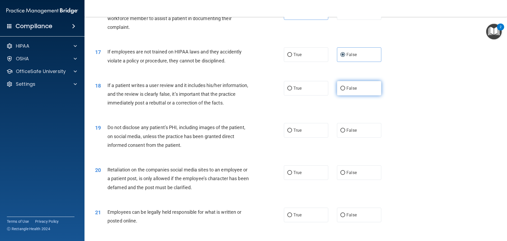
click at [345, 90] on input "False" at bounding box center [342, 88] width 5 height 4
radio input "true"
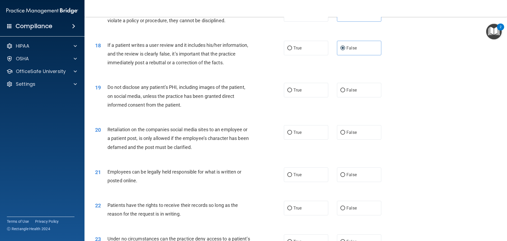
scroll to position [739, 0]
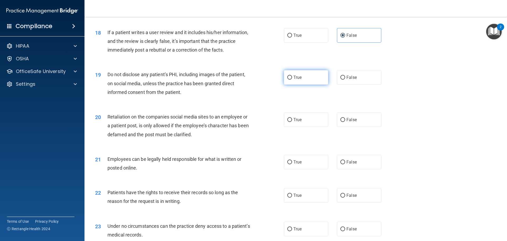
click at [296, 84] on label "True" at bounding box center [306, 77] width 44 height 15
click at [292, 79] on input "True" at bounding box center [289, 78] width 5 height 4
radio input "true"
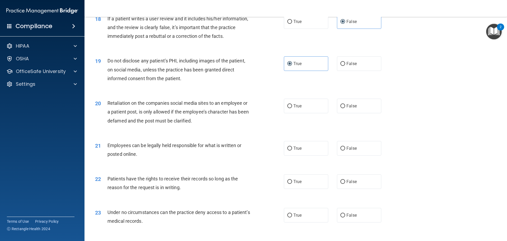
scroll to position [766, 0]
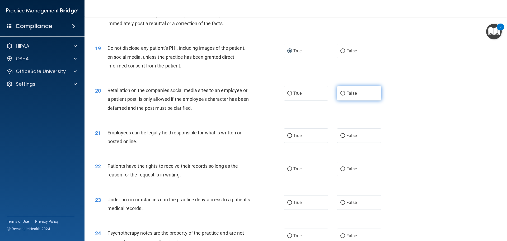
click at [356, 100] on label "False" at bounding box center [359, 93] width 44 height 15
click at [345, 95] on input "False" at bounding box center [342, 93] width 5 height 4
radio input "true"
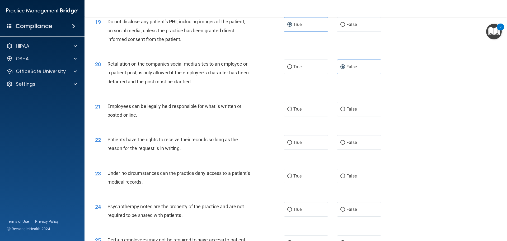
scroll to position [818, 0]
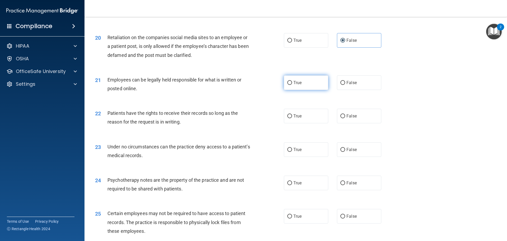
click at [298, 90] on label "True" at bounding box center [306, 82] width 44 height 15
click at [292, 85] on input "True" at bounding box center [289, 83] width 5 height 4
radio input "true"
click at [354, 120] on label "False" at bounding box center [359, 116] width 44 height 15
click at [345, 118] on input "False" at bounding box center [342, 116] width 5 height 4
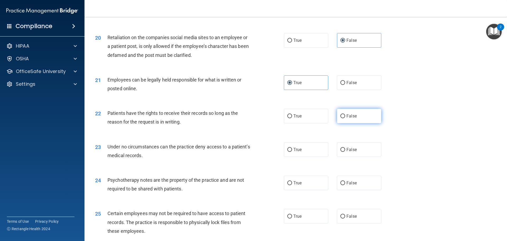
radio input "true"
click at [342, 152] on input "False" at bounding box center [342, 150] width 5 height 4
radio input "true"
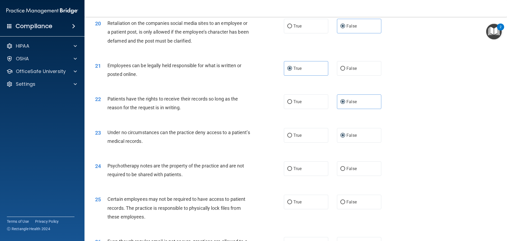
scroll to position [845, 0]
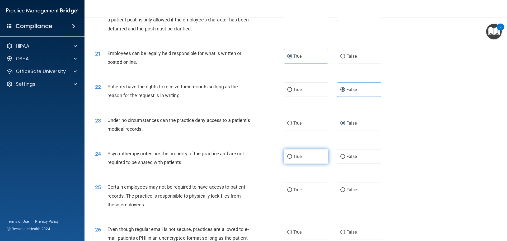
click at [299, 163] on label "True" at bounding box center [306, 156] width 44 height 15
click at [292, 158] on input "True" at bounding box center [289, 156] width 5 height 4
radio input "true"
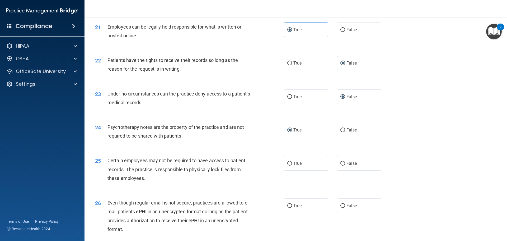
scroll to position [898, 0]
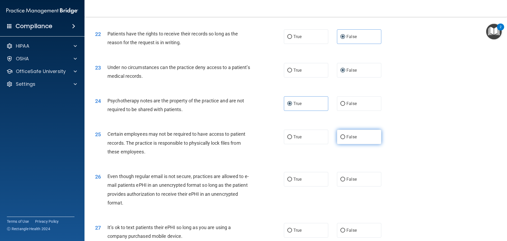
click at [347, 144] on label "False" at bounding box center [359, 136] width 44 height 15
click at [345, 139] on input "False" at bounding box center [342, 137] width 5 height 4
radio input "true"
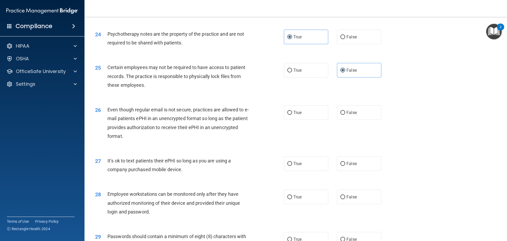
scroll to position [977, 0]
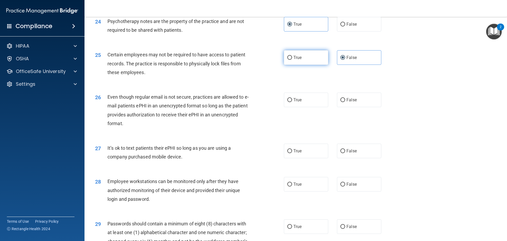
click at [316, 65] on label "True" at bounding box center [306, 57] width 44 height 15
click at [292, 60] on input "True" at bounding box center [289, 58] width 5 height 4
radio input "true"
radio input "false"
click at [289, 107] on label "True" at bounding box center [306, 99] width 44 height 15
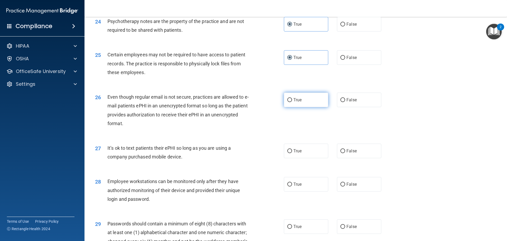
click at [289, 102] on input "True" at bounding box center [289, 100] width 5 height 4
radio input "true"
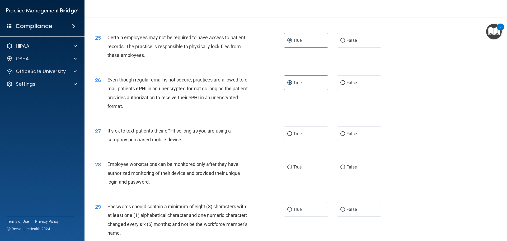
scroll to position [1003, 0]
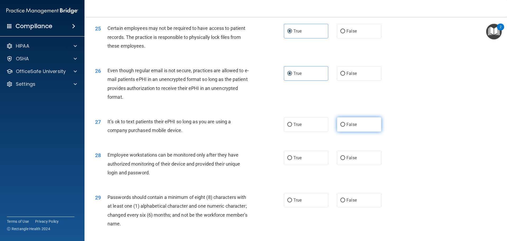
click at [343, 131] on label "False" at bounding box center [359, 124] width 44 height 15
click at [343, 126] on input "False" at bounding box center [342, 124] width 5 height 4
radio input "true"
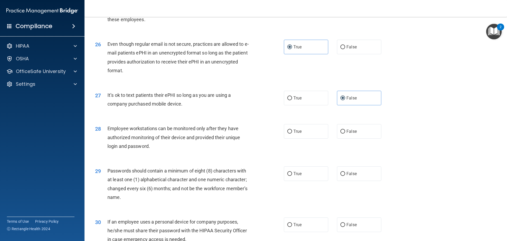
scroll to position [1056, 0]
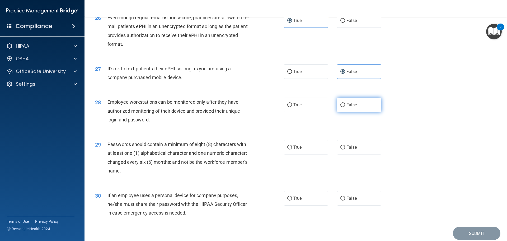
click at [340, 107] on input "False" at bounding box center [342, 105] width 5 height 4
radio input "true"
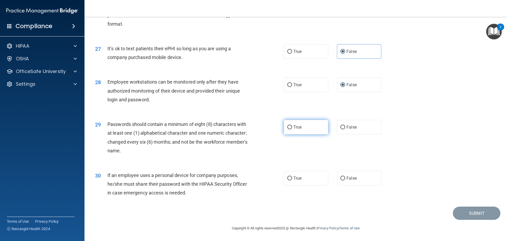
click at [309, 134] on label "True" at bounding box center [306, 127] width 44 height 15
click at [292, 129] on input "True" at bounding box center [289, 127] width 5 height 4
radio input "true"
click at [347, 180] on span "False" at bounding box center [351, 177] width 10 height 5
click at [345, 180] on input "False" at bounding box center [342, 178] width 5 height 4
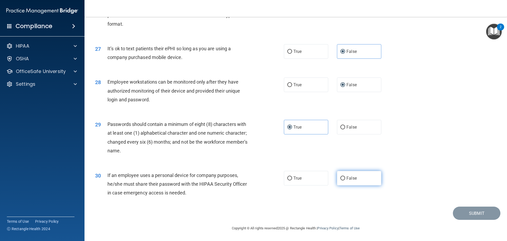
radio input "true"
click at [459, 220] on button "Submit" at bounding box center [477, 212] width 48 height 13
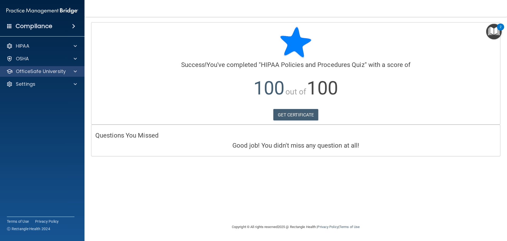
click at [77, 74] on div "OfficeSafe University" at bounding box center [42, 71] width 85 height 11
click at [77, 70] on div at bounding box center [74, 71] width 13 height 6
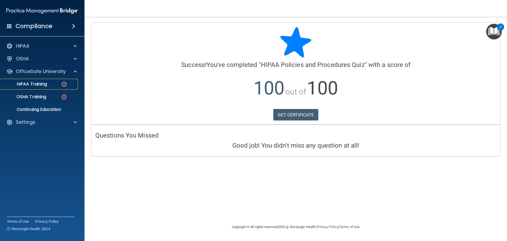
click at [45, 85] on p "HIPAA Training" at bounding box center [25, 83] width 44 height 5
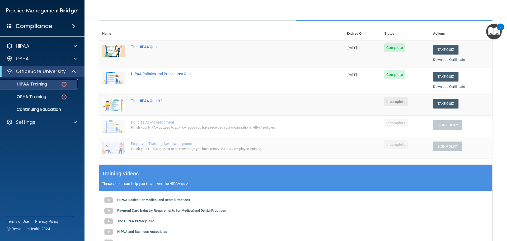
scroll to position [79, 0]
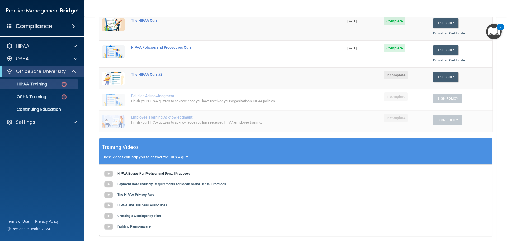
click at [181, 173] on b "HIPAA Basics For Medical and Dental Practices" at bounding box center [153, 173] width 73 height 4
click at [446, 78] on button "Take Quiz" at bounding box center [445, 77] width 25 height 10
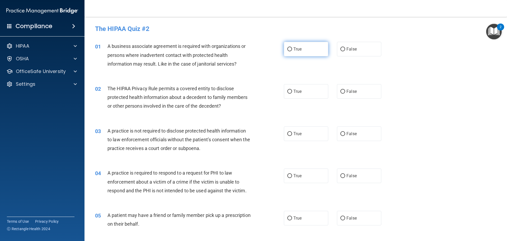
click at [296, 48] on span "True" at bounding box center [297, 48] width 8 height 5
click at [292, 48] on input "True" at bounding box center [289, 49] width 5 height 4
radio input "true"
click at [293, 88] on label "True" at bounding box center [306, 91] width 44 height 15
click at [292, 89] on input "True" at bounding box center [289, 91] width 5 height 4
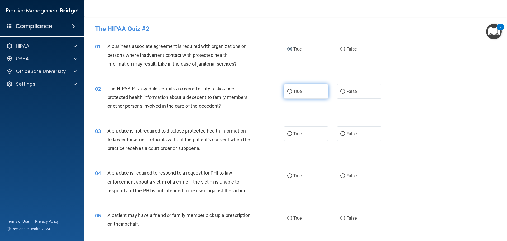
radio input "true"
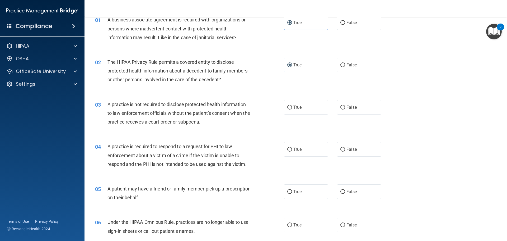
scroll to position [53, 0]
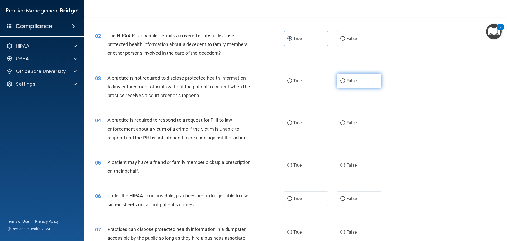
click at [364, 85] on label "False" at bounding box center [359, 80] width 44 height 15
click at [345, 83] on input "False" at bounding box center [342, 81] width 5 height 4
radio input "true"
click at [287, 124] on input "True" at bounding box center [289, 123] width 5 height 4
radio input "true"
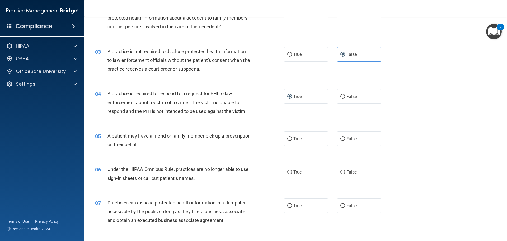
scroll to position [106, 0]
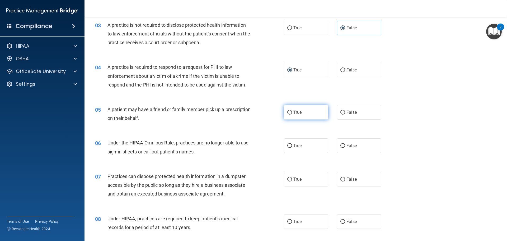
click at [314, 116] on label "True" at bounding box center [306, 112] width 44 height 15
click at [292, 114] on input "True" at bounding box center [289, 112] width 5 height 4
radio input "true"
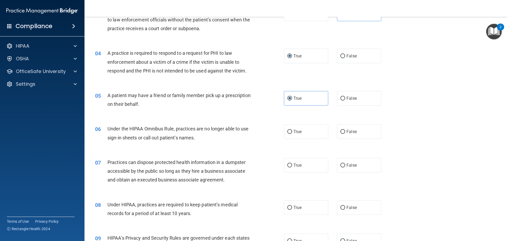
scroll to position [132, 0]
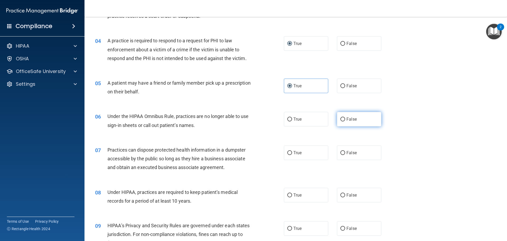
click at [344, 121] on label "False" at bounding box center [359, 119] width 44 height 15
click at [344, 121] on input "False" at bounding box center [342, 119] width 5 height 4
radio input "true"
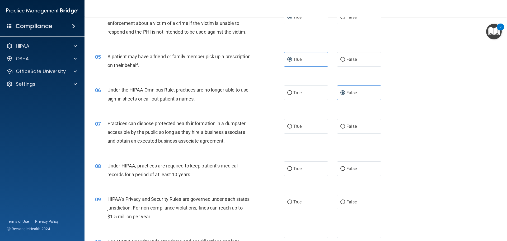
scroll to position [185, 0]
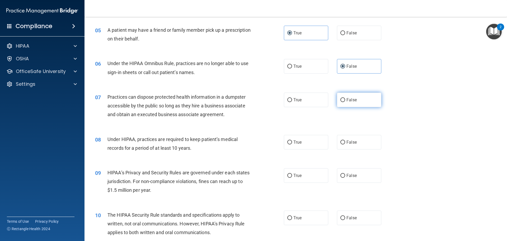
click at [353, 104] on label "False" at bounding box center [359, 99] width 44 height 15
click at [345, 102] on input "False" at bounding box center [342, 100] width 5 height 4
radio input "true"
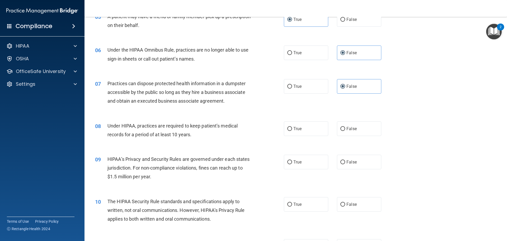
scroll to position [211, 0]
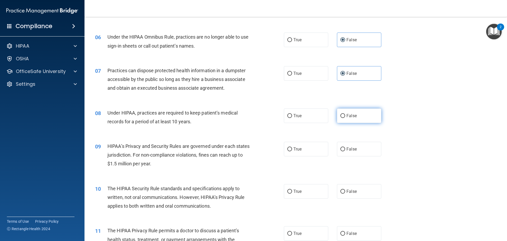
click at [348, 120] on label "False" at bounding box center [359, 115] width 44 height 15
click at [345, 118] on input "False" at bounding box center [342, 116] width 5 height 4
radio input "true"
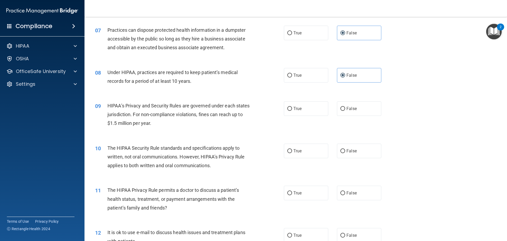
scroll to position [264, 0]
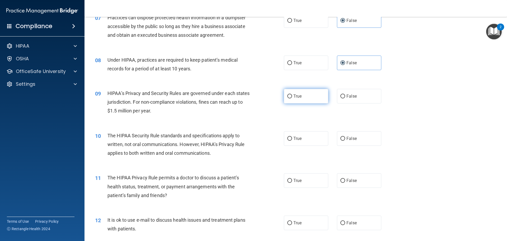
click at [290, 93] on label "True" at bounding box center [306, 96] width 44 height 15
click at [290, 94] on input "True" at bounding box center [289, 96] width 5 height 4
radio input "true"
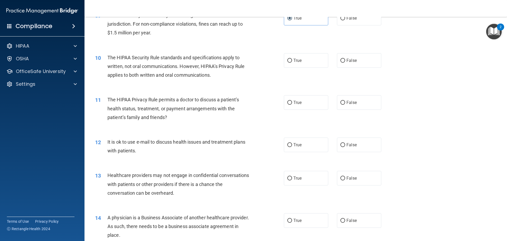
scroll to position [343, 0]
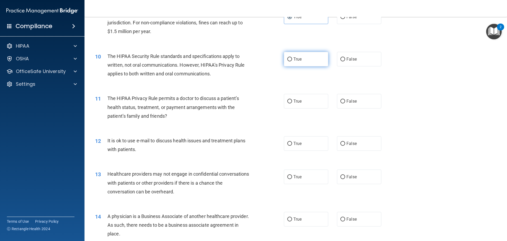
click at [297, 53] on label "True" at bounding box center [306, 59] width 44 height 15
click at [292, 57] on input "True" at bounding box center [289, 59] width 5 height 4
radio input "true"
click at [366, 104] on label "False" at bounding box center [359, 101] width 44 height 15
click at [345, 103] on input "False" at bounding box center [342, 101] width 5 height 4
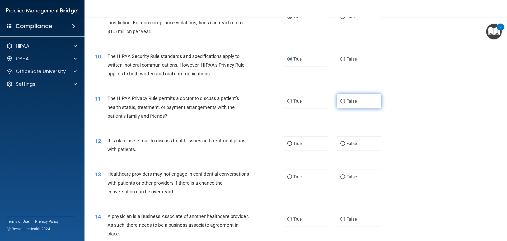
radio input "true"
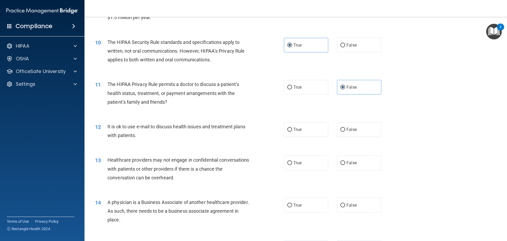
scroll to position [396, 0]
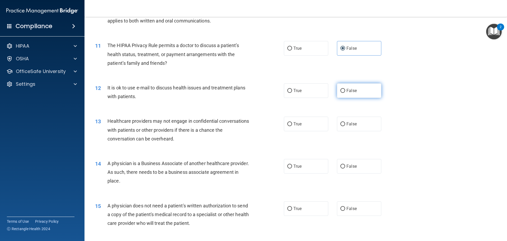
click at [340, 92] on input "False" at bounding box center [342, 91] width 5 height 4
radio input "true"
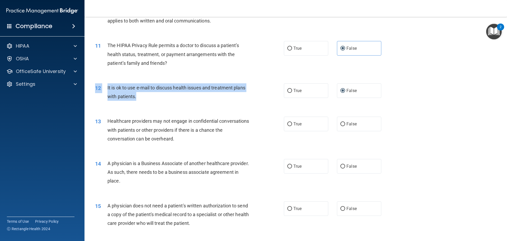
drag, startPoint x: 136, startPoint y: 96, endPoint x: 107, endPoint y: 80, distance: 32.7
click at [106, 79] on div "12 It is ok to use e-mail to discuss health issues and treatment plans with pat…" at bounding box center [295, 93] width 409 height 33
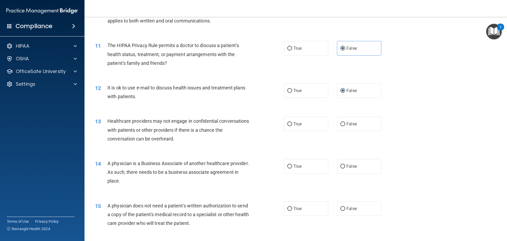
click at [109, 81] on div "12 It is ok to use e-mail to discuss health issues and treatment plans with pat…" at bounding box center [295, 93] width 409 height 33
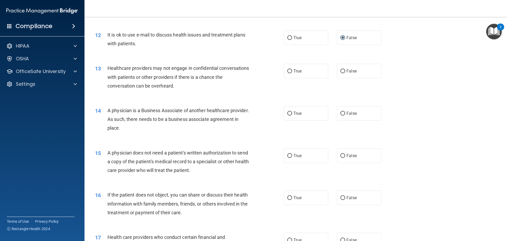
scroll to position [475, 0]
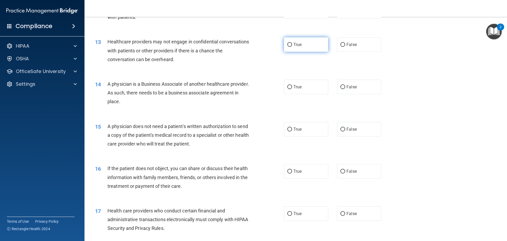
click at [290, 50] on label "True" at bounding box center [306, 44] width 44 height 15
click at [290, 47] on input "True" at bounding box center [289, 45] width 5 height 4
radio input "true"
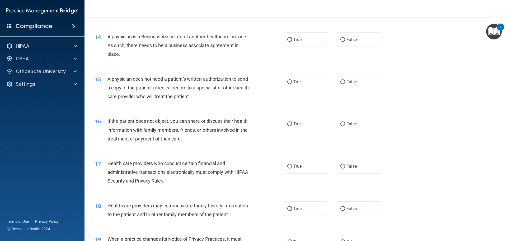
scroll to position [528, 0]
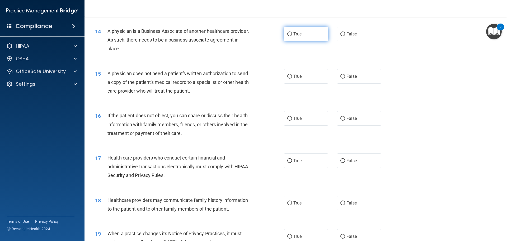
click at [319, 34] on label "True" at bounding box center [306, 34] width 44 height 15
click at [292, 34] on input "True" at bounding box center [289, 34] width 5 height 4
radio input "true"
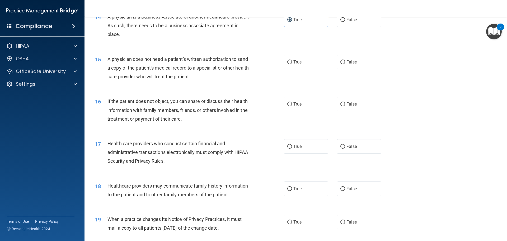
scroll to position [554, 0]
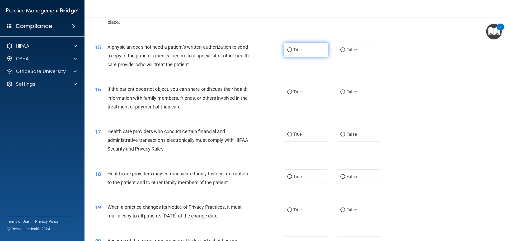
click at [290, 54] on label "True" at bounding box center [306, 50] width 44 height 15
click at [290, 52] on input "True" at bounding box center [289, 50] width 5 height 4
radio input "true"
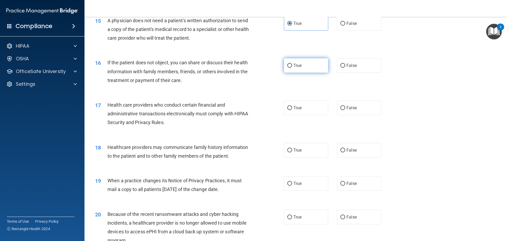
click at [287, 66] on input "True" at bounding box center [289, 66] width 5 height 4
radio input "true"
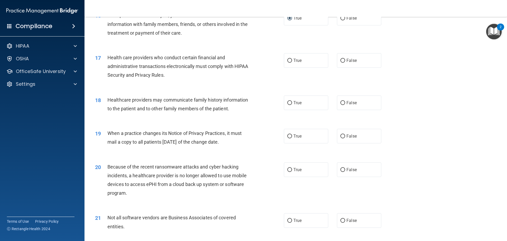
scroll to position [634, 0]
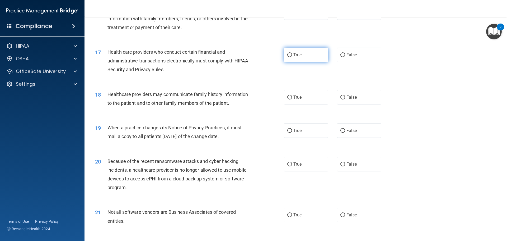
click at [296, 54] on span "True" at bounding box center [297, 54] width 8 height 5
click at [292, 54] on input "True" at bounding box center [289, 55] width 5 height 4
radio input "true"
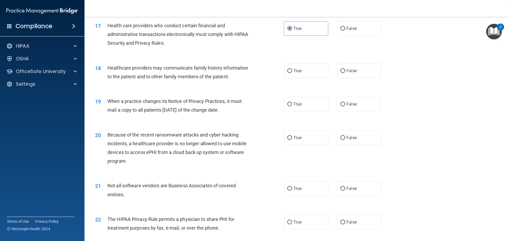
scroll to position [686, 0]
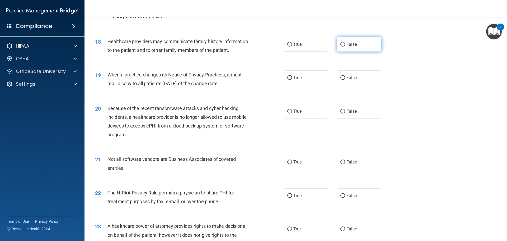
click at [345, 48] on label "False" at bounding box center [359, 44] width 44 height 15
click at [345, 46] on input "False" at bounding box center [342, 45] width 5 height 4
radio input "true"
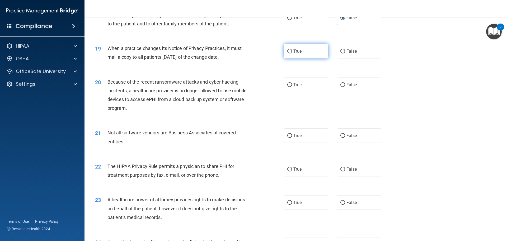
click at [287, 53] on input "True" at bounding box center [289, 51] width 5 height 4
radio input "true"
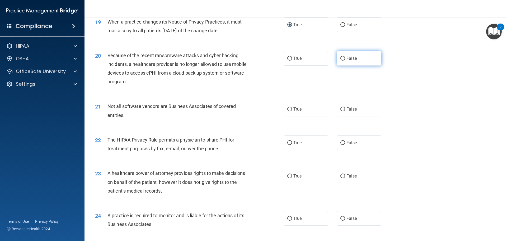
click at [343, 60] on label "False" at bounding box center [359, 58] width 44 height 15
click at [343, 60] on input "False" at bounding box center [342, 58] width 5 height 4
radio input "true"
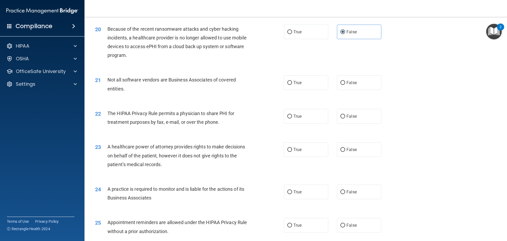
scroll to position [792, 0]
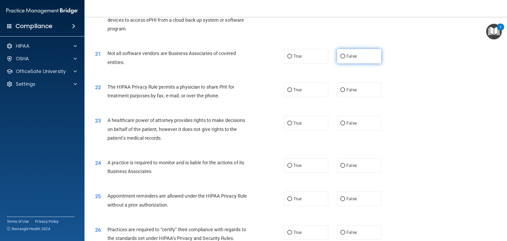
click at [360, 60] on label "False" at bounding box center [359, 56] width 44 height 15
click at [345, 58] on input "False" at bounding box center [342, 56] width 5 height 4
radio input "true"
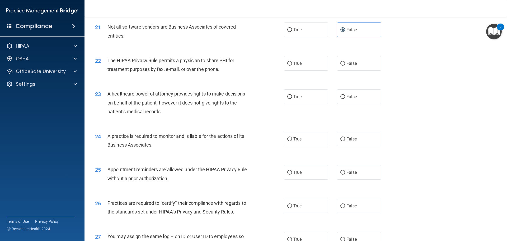
scroll to position [845, 0]
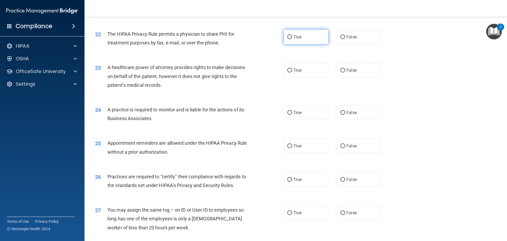
click at [296, 41] on label "True" at bounding box center [306, 37] width 44 height 15
click at [292, 39] on input "True" at bounding box center [289, 37] width 5 height 4
radio input "true"
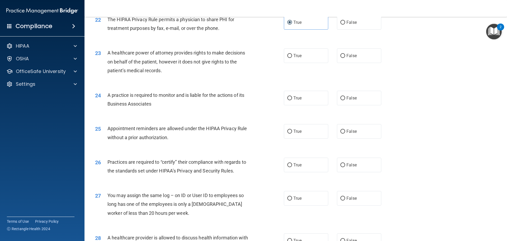
scroll to position [871, 0]
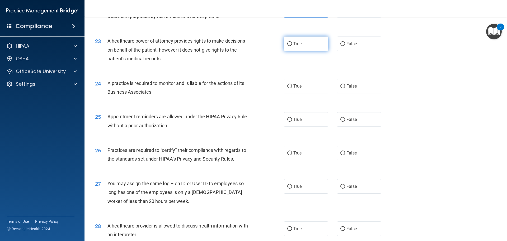
click at [290, 48] on label "True" at bounding box center [306, 43] width 44 height 15
click at [290, 46] on input "True" at bounding box center [289, 44] width 5 height 4
radio input "true"
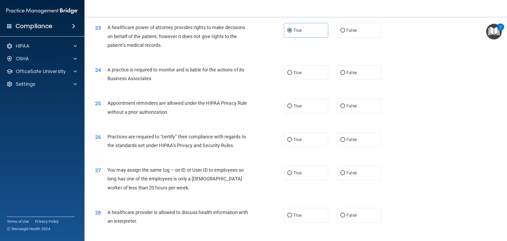
scroll to position [898, 0]
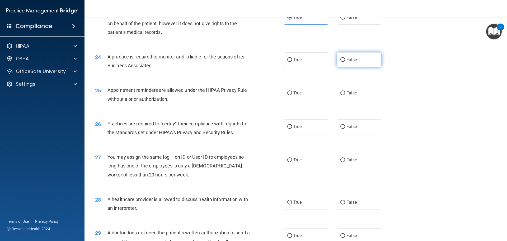
click at [348, 64] on label "False" at bounding box center [359, 59] width 44 height 15
click at [345, 62] on input "False" at bounding box center [342, 60] width 5 height 4
radio input "true"
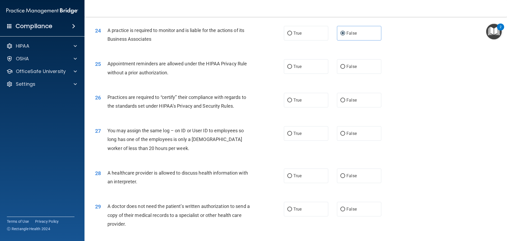
scroll to position [950, 0]
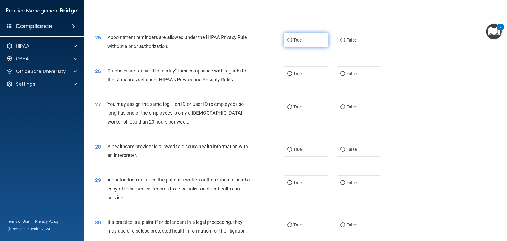
click at [297, 44] on label "True" at bounding box center [306, 40] width 44 height 15
click at [292, 42] on input "True" at bounding box center [289, 40] width 5 height 4
radio input "true"
click at [284, 77] on label "True" at bounding box center [306, 73] width 44 height 15
click at [287, 76] on input "True" at bounding box center [289, 74] width 5 height 4
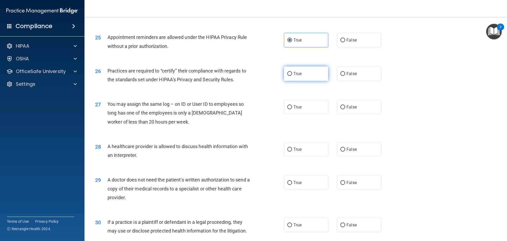
radio input "true"
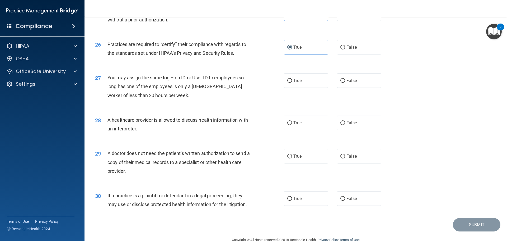
scroll to position [988, 0]
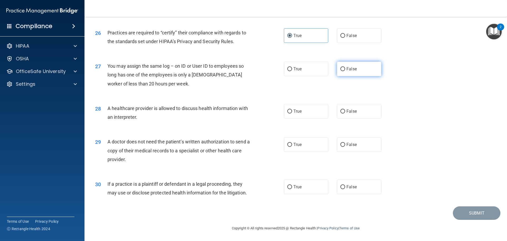
click at [347, 70] on span "False" at bounding box center [351, 68] width 10 height 5
click at [345, 70] on input "False" at bounding box center [342, 69] width 5 height 4
radio input "true"
click at [314, 112] on label "True" at bounding box center [306, 111] width 44 height 15
click at [292, 112] on input "True" at bounding box center [289, 111] width 5 height 4
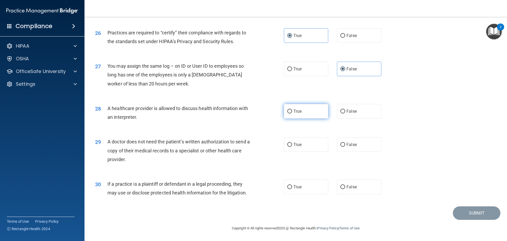
radio input "true"
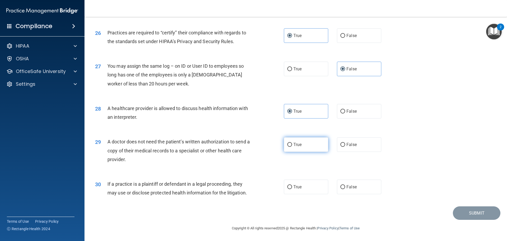
click at [303, 145] on label "True" at bounding box center [306, 144] width 44 height 15
click at [292, 145] on input "True" at bounding box center [289, 145] width 5 height 4
radio input "true"
click at [317, 184] on label "True" at bounding box center [306, 186] width 44 height 15
click at [292, 185] on input "True" at bounding box center [289, 187] width 5 height 4
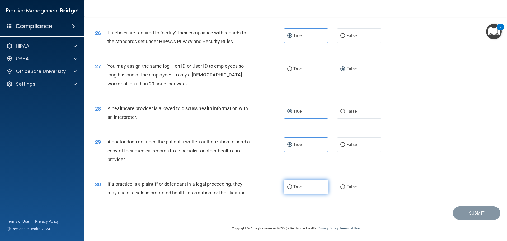
radio input "true"
click at [471, 217] on button "Submit" at bounding box center [477, 212] width 48 height 13
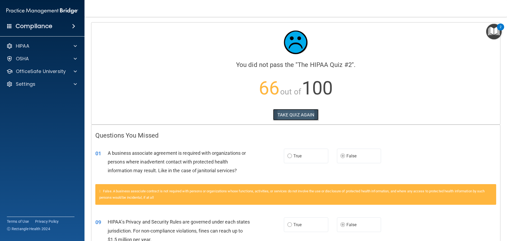
click at [304, 109] on button "TAKE QUIZ AGAIN" at bounding box center [296, 115] width 46 height 12
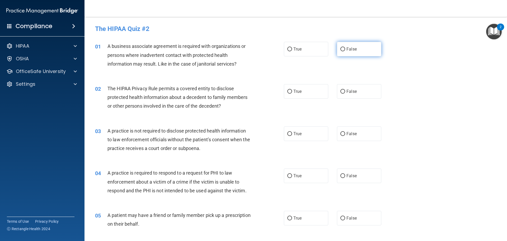
click at [350, 51] on span "False" at bounding box center [351, 48] width 10 height 5
click at [345, 51] on input "False" at bounding box center [342, 49] width 5 height 4
radio input "true"
click at [305, 91] on label "True" at bounding box center [306, 91] width 44 height 15
click at [292, 91] on input "True" at bounding box center [289, 91] width 5 height 4
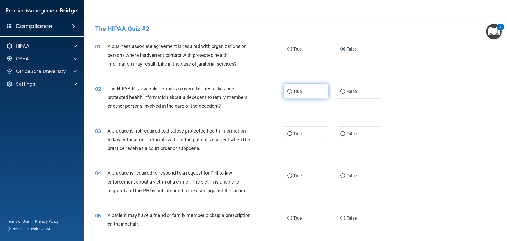
radio input "true"
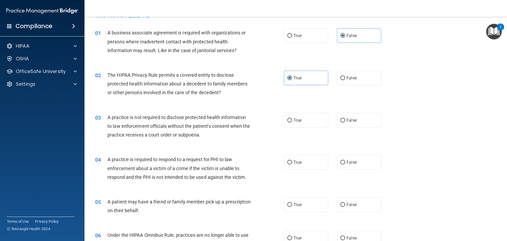
scroll to position [26, 0]
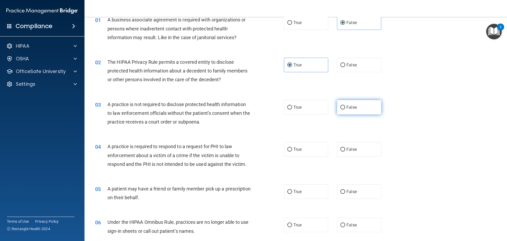
click at [351, 110] on label "False" at bounding box center [359, 107] width 44 height 15
click at [345, 109] on input "False" at bounding box center [342, 107] width 5 height 4
radio input "true"
click at [296, 154] on label "True" at bounding box center [306, 149] width 44 height 15
click at [292, 151] on input "True" at bounding box center [289, 149] width 5 height 4
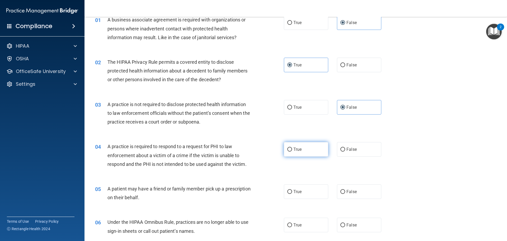
radio input "true"
click at [306, 197] on label "True" at bounding box center [306, 191] width 44 height 15
click at [292, 194] on input "True" at bounding box center [289, 192] width 5 height 4
radio input "true"
click at [351, 222] on label "False" at bounding box center [359, 224] width 44 height 15
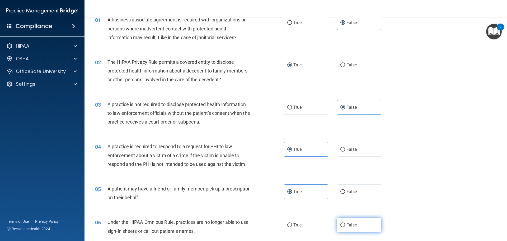
click at [345, 223] on input "False" at bounding box center [342, 225] width 5 height 4
radio input "true"
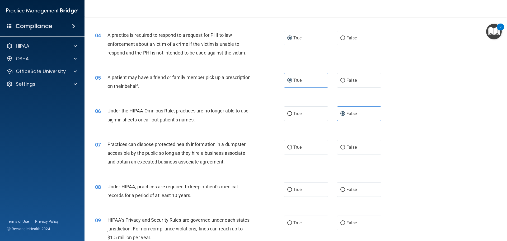
scroll to position [158, 0]
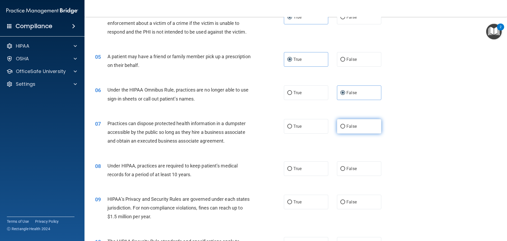
click at [347, 130] on label "False" at bounding box center [359, 126] width 44 height 15
click at [345, 128] on input "False" at bounding box center [342, 126] width 5 height 4
radio input "true"
drag, startPoint x: 355, startPoint y: 167, endPoint x: 348, endPoint y: 167, distance: 6.1
click at [355, 167] on label "False" at bounding box center [359, 168] width 44 height 15
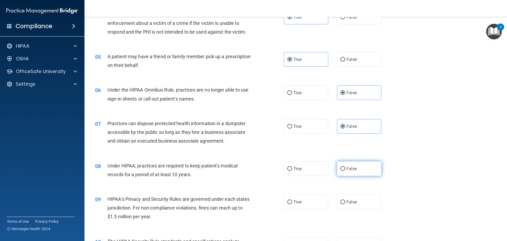
click at [345, 167] on input "False" at bounding box center [342, 169] width 5 height 4
radio input "true"
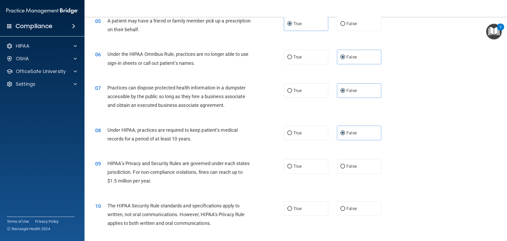
scroll to position [211, 0]
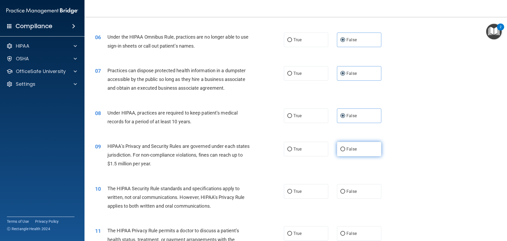
click at [347, 154] on label "False" at bounding box center [359, 149] width 44 height 15
click at [345, 151] on input "False" at bounding box center [342, 149] width 5 height 4
radio input "true"
click at [296, 190] on span "True" at bounding box center [297, 191] width 8 height 5
click at [292, 190] on input "True" at bounding box center [289, 191] width 5 height 4
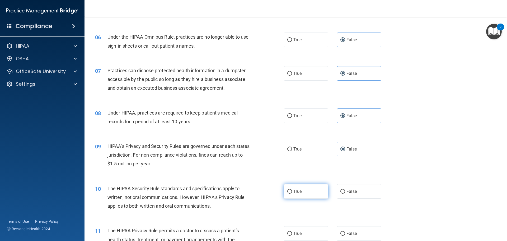
radio input "true"
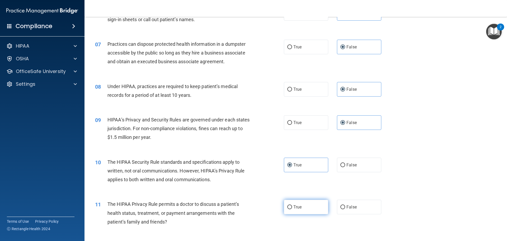
click at [302, 203] on label "True" at bounding box center [306, 206] width 44 height 15
click at [292, 205] on input "True" at bounding box center [289, 207] width 5 height 4
radio input "true"
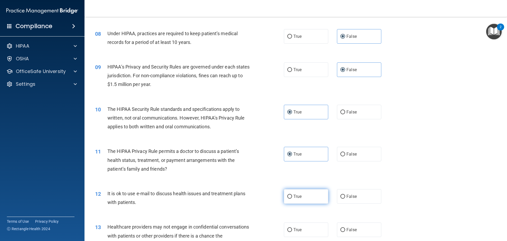
click at [309, 196] on label "True" at bounding box center [306, 196] width 44 height 15
click at [292, 196] on input "True" at bounding box center [289, 196] width 5 height 4
radio input "true"
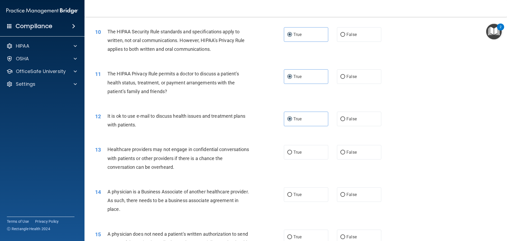
scroll to position [370, 0]
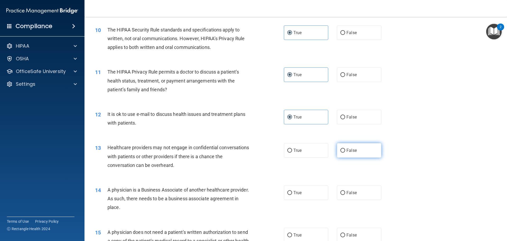
click at [349, 152] on span "False" at bounding box center [351, 150] width 10 height 5
click at [345, 152] on input "False" at bounding box center [342, 150] width 5 height 4
radio input "true"
click at [348, 189] on label "False" at bounding box center [359, 192] width 44 height 15
click at [345, 191] on input "False" at bounding box center [342, 193] width 5 height 4
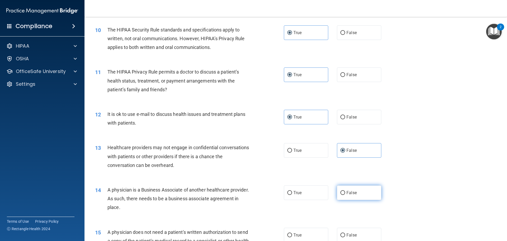
radio input "true"
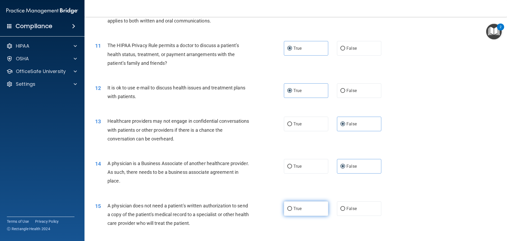
click at [303, 205] on label "True" at bounding box center [306, 208] width 44 height 15
click at [292, 206] on input "True" at bounding box center [289, 208] width 5 height 4
radio input "true"
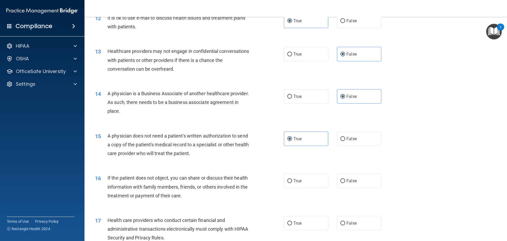
scroll to position [475, 0]
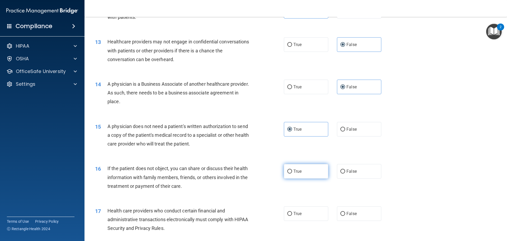
click at [296, 169] on span "True" at bounding box center [297, 170] width 8 height 5
click at [292, 169] on input "True" at bounding box center [289, 171] width 5 height 4
radio input "true"
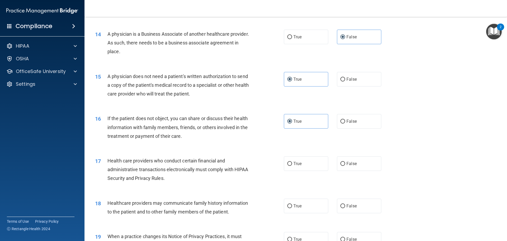
scroll to position [528, 0]
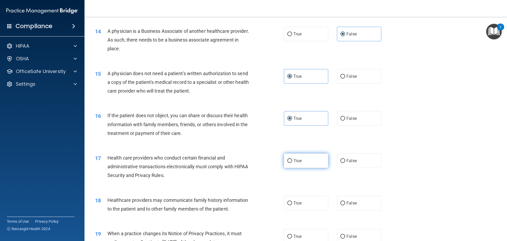
click at [295, 164] on label "True" at bounding box center [306, 160] width 44 height 15
click at [292, 163] on input "True" at bounding box center [289, 161] width 5 height 4
radio input "true"
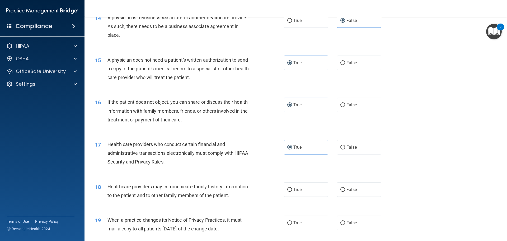
scroll to position [554, 0]
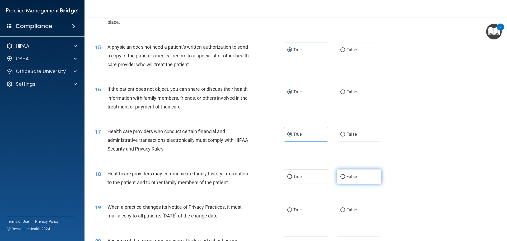
click at [339, 180] on label "False" at bounding box center [359, 176] width 44 height 15
click at [340, 178] on input "False" at bounding box center [342, 177] width 5 height 4
radio input "true"
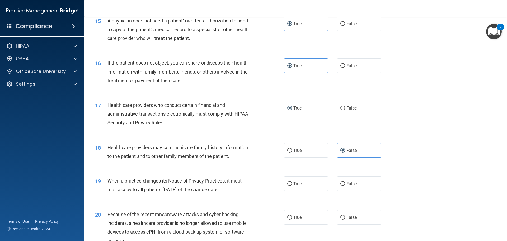
scroll to position [607, 0]
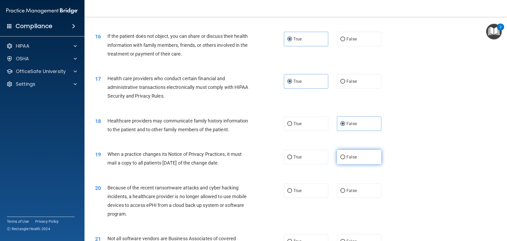
click at [341, 155] on input "False" at bounding box center [342, 157] width 5 height 4
radio input "true"
click at [359, 191] on label "False" at bounding box center [359, 190] width 44 height 15
click at [345, 191] on input "False" at bounding box center [342, 191] width 5 height 4
radio input "true"
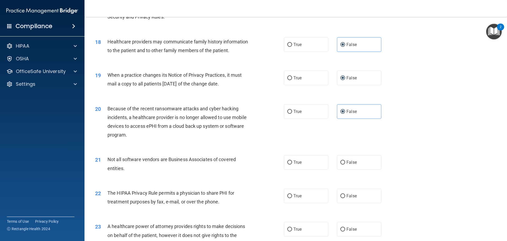
scroll to position [686, 0]
click at [293, 160] on span "True" at bounding box center [297, 161] width 8 height 5
click at [292, 160] on input "True" at bounding box center [289, 162] width 5 height 4
radio input "true"
click at [303, 201] on label "True" at bounding box center [306, 195] width 44 height 15
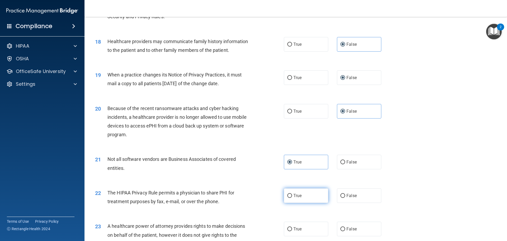
click at [292, 197] on input "True" at bounding box center [289, 196] width 5 height 4
radio input "true"
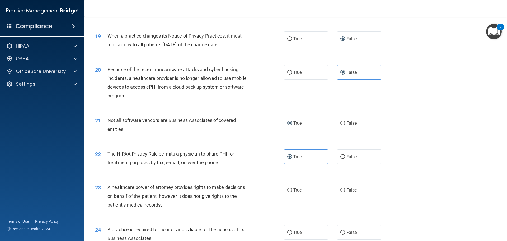
scroll to position [739, 0]
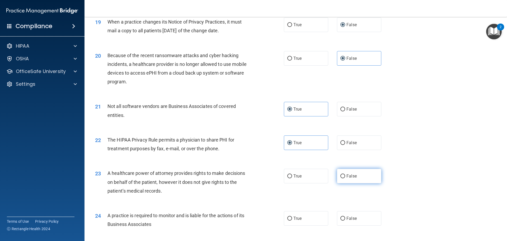
click at [355, 179] on label "False" at bounding box center [359, 175] width 44 height 15
click at [345, 178] on input "False" at bounding box center [342, 176] width 5 height 4
radio input "true"
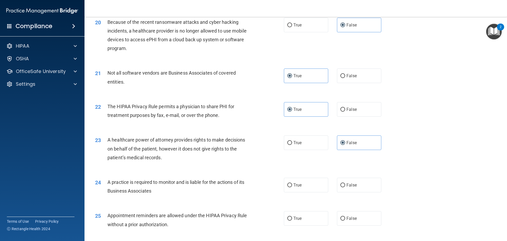
scroll to position [792, 0]
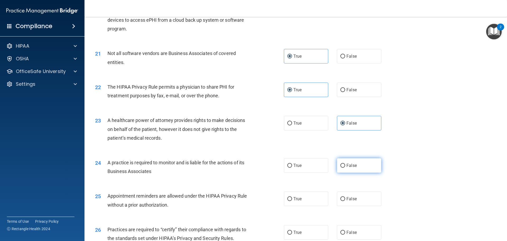
click at [361, 171] on label "False" at bounding box center [359, 165] width 44 height 15
click at [345, 167] on input "False" at bounding box center [342, 165] width 5 height 4
radio input "true"
click at [297, 195] on label "True" at bounding box center [306, 198] width 44 height 15
click at [292, 197] on input "True" at bounding box center [289, 199] width 5 height 4
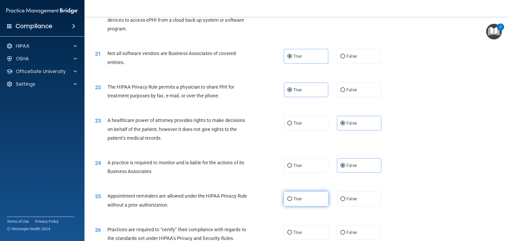
radio input "true"
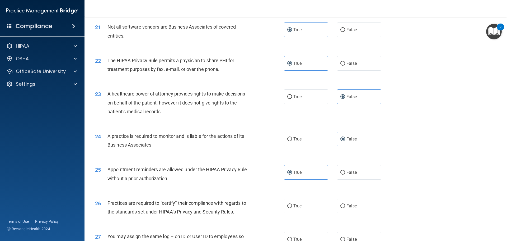
scroll to position [845, 0]
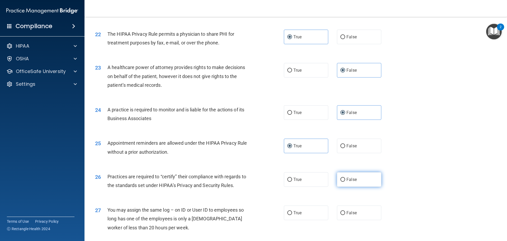
click at [351, 180] on span "False" at bounding box center [351, 179] width 10 height 5
click at [345, 180] on input "False" at bounding box center [342, 179] width 5 height 4
radio input "true"
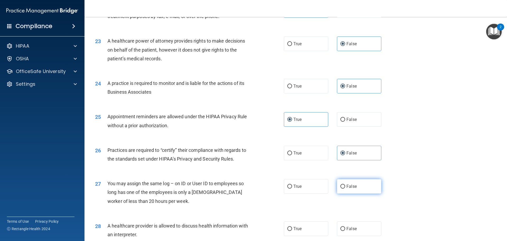
click at [363, 189] on label "False" at bounding box center [359, 186] width 44 height 15
click at [345, 188] on input "False" at bounding box center [342, 186] width 5 height 4
radio input "true"
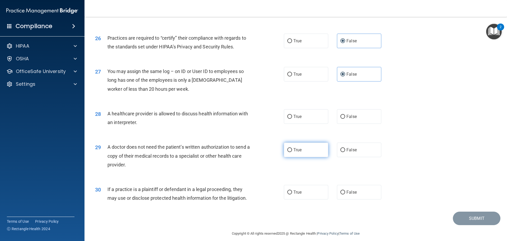
scroll to position [988, 0]
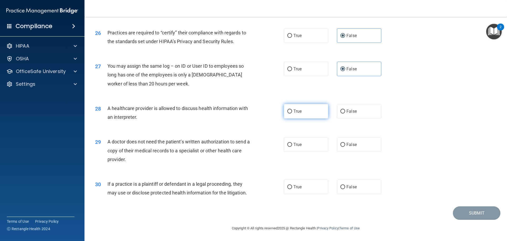
click at [298, 114] on label "True" at bounding box center [306, 111] width 44 height 15
click at [292, 113] on input "True" at bounding box center [289, 111] width 5 height 4
radio input "true"
click at [293, 136] on div "29 A doctor does not need the patient’s written authorization to send a copy of…" at bounding box center [295, 151] width 409 height 42
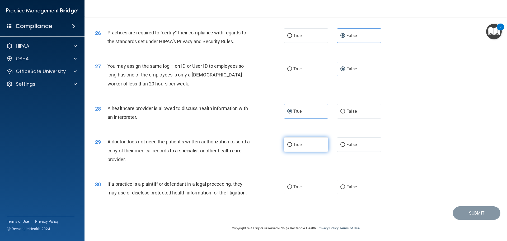
click at [294, 141] on label "True" at bounding box center [306, 144] width 44 height 15
click at [292, 143] on input "True" at bounding box center [289, 145] width 5 height 4
radio input "true"
click at [303, 185] on label "True" at bounding box center [306, 186] width 44 height 15
click at [292, 185] on input "True" at bounding box center [289, 187] width 5 height 4
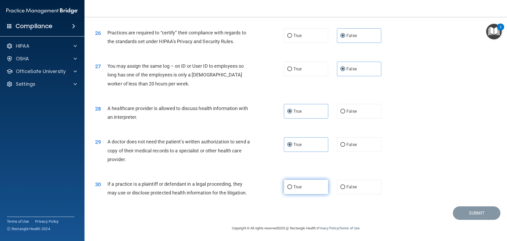
radio input "true"
click at [472, 214] on button "Submit" at bounding box center [477, 212] width 48 height 13
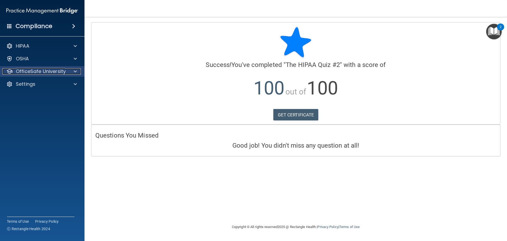
click at [75, 70] on span at bounding box center [75, 71] width 3 height 6
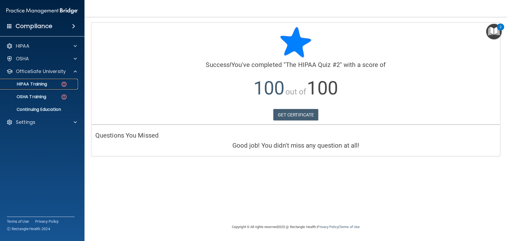
click at [44, 81] on link "HIPAA Training" at bounding box center [36, 84] width 83 height 11
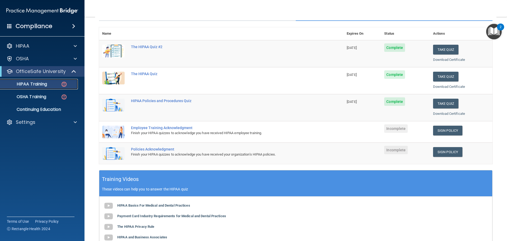
scroll to position [26, 0]
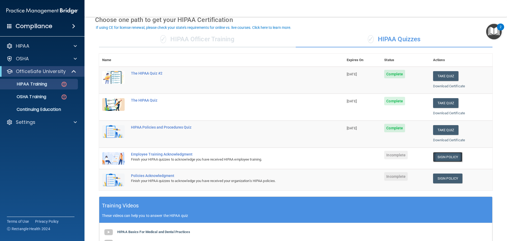
click at [453, 156] on link "Sign Policy" at bounding box center [447, 157] width 29 height 10
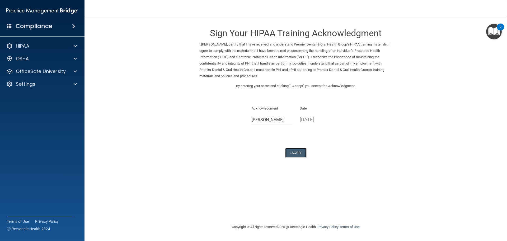
click at [296, 155] on button "I Agree" at bounding box center [295, 153] width 21 height 10
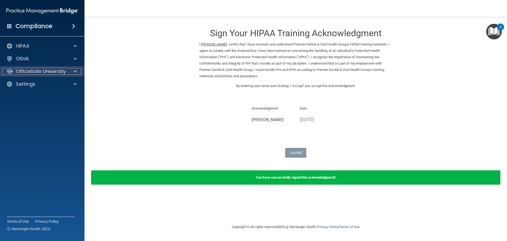
click at [69, 69] on div at bounding box center [74, 71] width 13 height 6
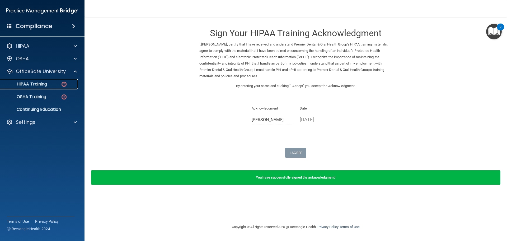
click at [58, 86] on div "HIPAA Training" at bounding box center [39, 83] width 72 height 5
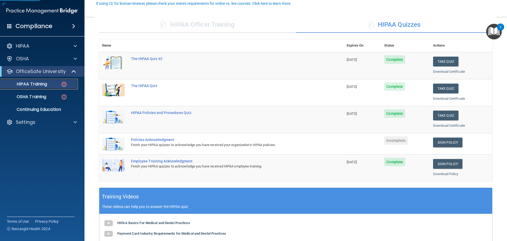
scroll to position [53, 0]
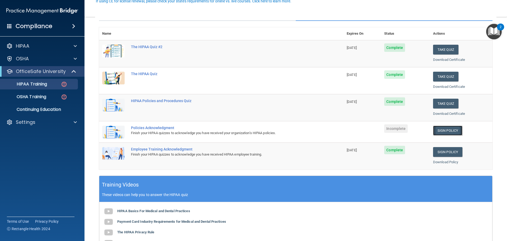
click at [453, 130] on link "Sign Policy" at bounding box center [447, 130] width 29 height 10
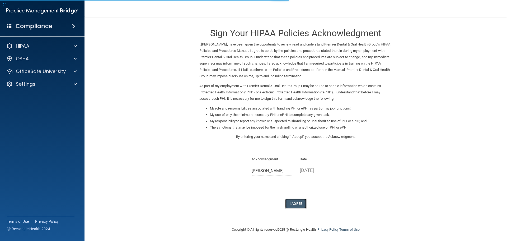
click at [299, 203] on button "I Agree" at bounding box center [295, 203] width 21 height 10
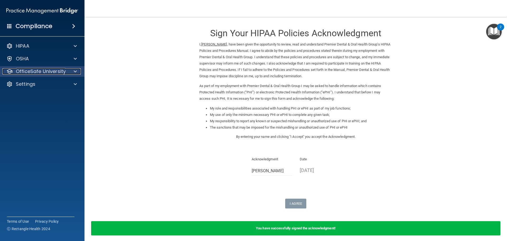
click at [71, 69] on div at bounding box center [74, 71] width 13 height 6
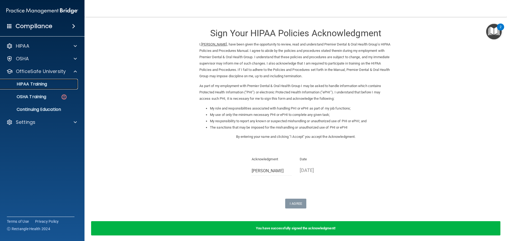
click at [53, 85] on div "HIPAA Training" at bounding box center [39, 83] width 72 height 5
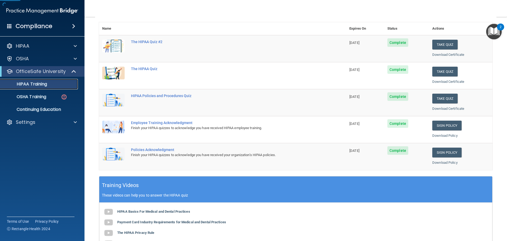
scroll to position [79, 0]
